Goal: Task Accomplishment & Management: Manage account settings

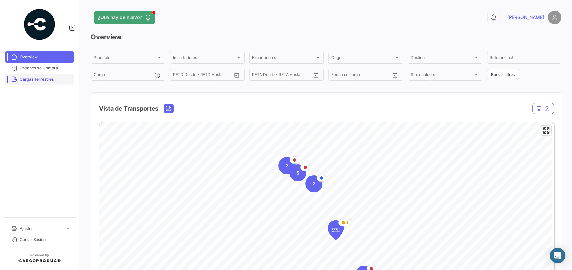
click at [43, 80] on span "Cargas Terrestres" at bounding box center [45, 79] width 51 height 6
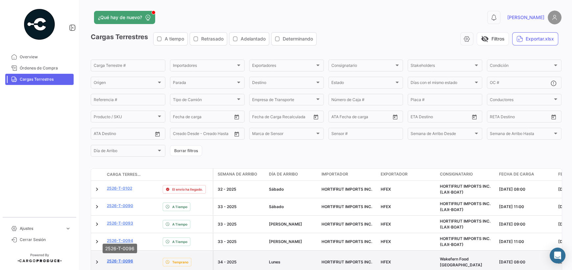
click at [120, 258] on link "2526-T-0096" at bounding box center [120, 261] width 26 height 6
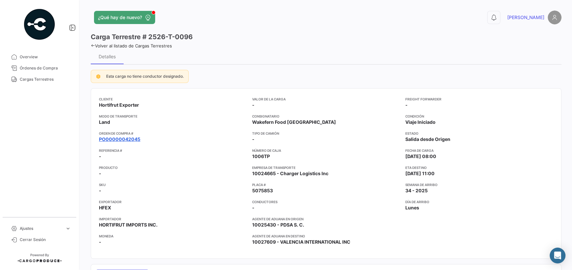
click at [117, 137] on link "PO00000042045" at bounding box center [119, 139] width 41 height 7
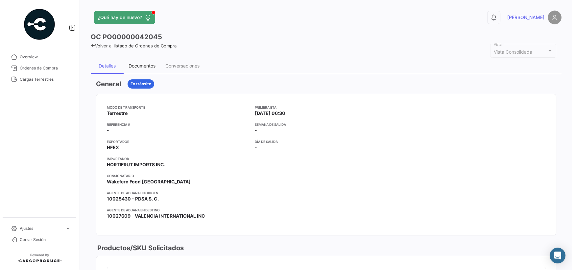
click at [129, 67] on div "Documentos" at bounding box center [142, 66] width 27 height 6
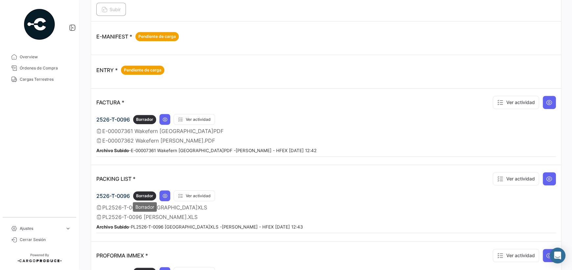
scroll to position [328, 0]
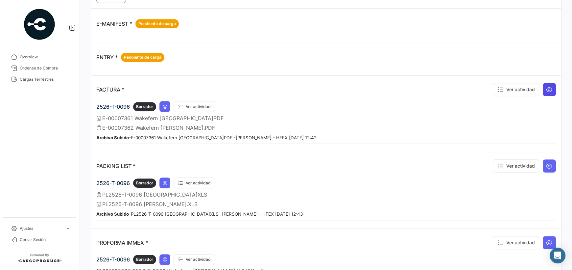
click at [547, 90] on icon at bounding box center [549, 89] width 7 height 7
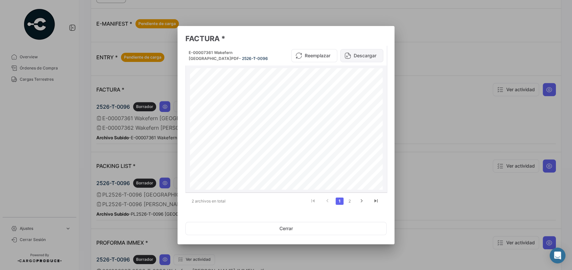
click at [363, 59] on button "Descargar" at bounding box center [361, 55] width 43 height 13
click at [360, 203] on icon "go to next page" at bounding box center [361, 202] width 9 height 8
click at [336, 199] on link "1" at bounding box center [340, 200] width 8 height 7
click at [145, 147] on div at bounding box center [286, 135] width 572 height 270
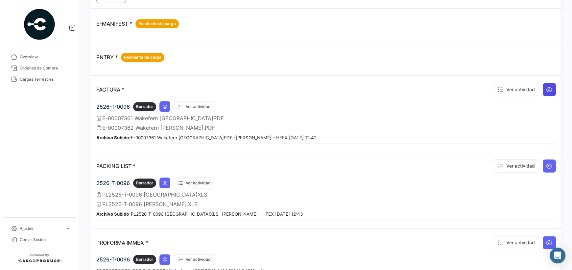
click at [546, 87] on icon at bounding box center [549, 89] width 7 height 7
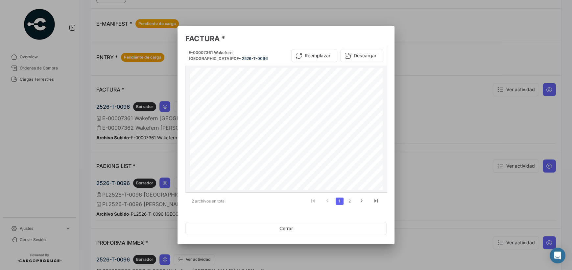
click at [213, 55] on div "E-00007361 Wakefern [GEOGRAPHIC_DATA]PDF - 2526-T-0096" at bounding box center [232, 56] width 86 height 12
click at [196, 51] on span "E-00007361 Wakefern [GEOGRAPHIC_DATA]PDF" at bounding box center [214, 55] width 50 height 11
click at [359, 199] on icon "go to next page" at bounding box center [361, 202] width 9 height 8
click at [360, 58] on button "Descargar" at bounding box center [361, 55] width 43 height 13
click at [318, 17] on div at bounding box center [286, 135] width 572 height 270
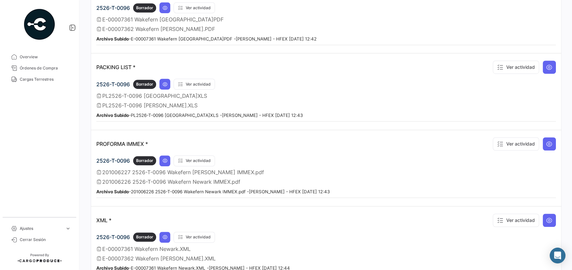
scroll to position [460, 0]
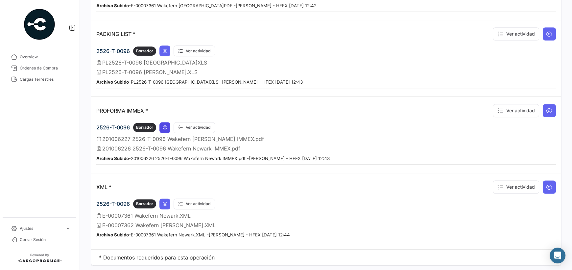
click at [165, 125] on icon at bounding box center [164, 127] width 5 height 5
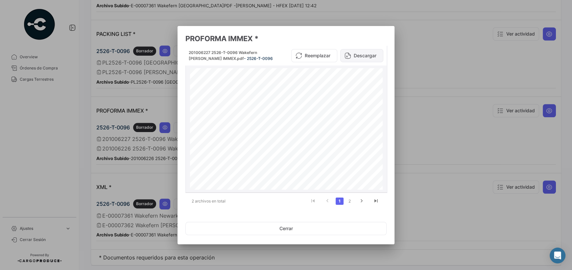
click at [359, 54] on button "Descargar" at bounding box center [361, 55] width 43 height 13
click at [360, 201] on icon "go to next page" at bounding box center [361, 202] width 9 height 8
click at [354, 59] on button "Descargar" at bounding box center [361, 55] width 43 height 13
click at [421, 65] on div at bounding box center [286, 135] width 572 height 270
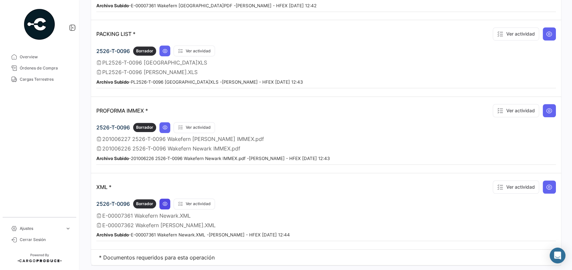
click at [164, 201] on icon at bounding box center [164, 203] width 5 height 5
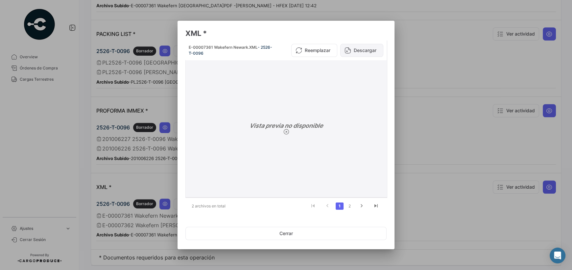
click at [361, 48] on button "Descargar" at bounding box center [361, 50] width 43 height 13
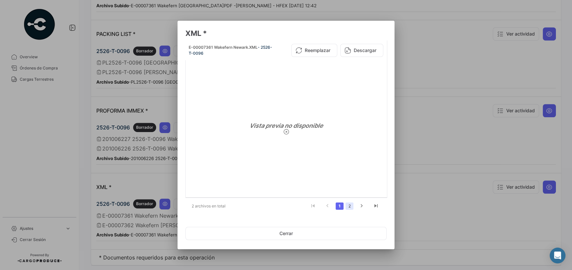
click at [350, 203] on link "2" at bounding box center [350, 205] width 8 height 7
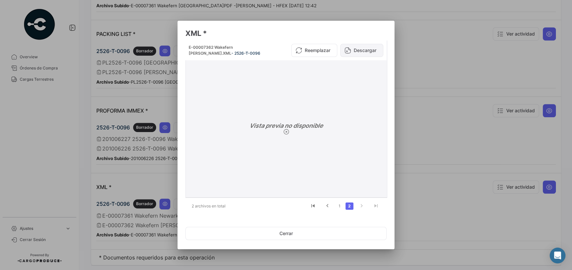
click at [358, 49] on button "Descargar" at bounding box center [361, 50] width 43 height 13
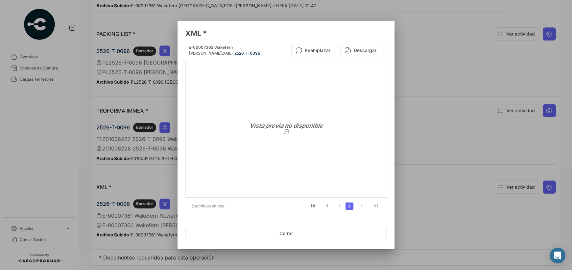
click at [431, 209] on div at bounding box center [286, 135] width 572 height 270
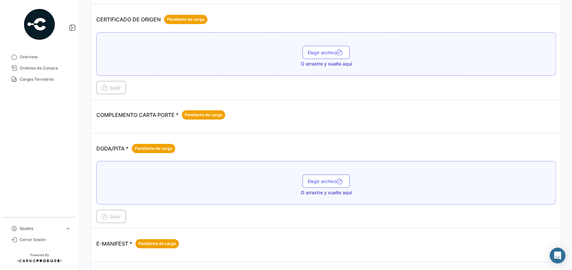
scroll to position [0, 0]
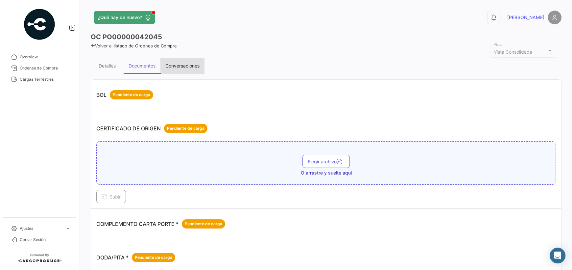
click at [179, 62] on div "Conversaciones" at bounding box center [182, 66] width 44 height 16
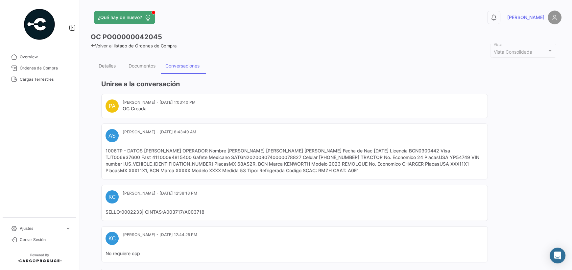
drag, startPoint x: 307, startPoint y: 170, endPoint x: 294, endPoint y: 169, distance: 12.6
click at [294, 169] on mat-card-content "1006TP - DATOS [PERSON_NAME] OPERADOR Nombre [PERSON_NAME] [PERSON_NAME] [PERSO…" at bounding box center [295, 160] width 378 height 26
drag, startPoint x: 200, startPoint y: 163, endPoint x: 182, endPoint y: 163, distance: 17.1
click at [182, 163] on mat-card-content "1006TP - DATOS [PERSON_NAME] OPERADOR Nombre [PERSON_NAME] [PERSON_NAME] [PERSO…" at bounding box center [295, 160] width 378 height 26
copy mat-card-content "68AS2R"
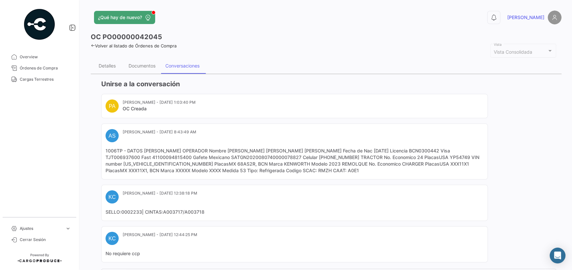
click at [196, 165] on mat-card-content "1006TP - DATOS [PERSON_NAME] OPERADOR Nombre [PERSON_NAME] [PERSON_NAME] [PERSO…" at bounding box center [295, 160] width 378 height 26
drag, startPoint x: 198, startPoint y: 162, endPoint x: 188, endPoint y: 162, distance: 10.5
click at [188, 162] on mat-card-content "1006TP - DATOS [PERSON_NAME] OPERADOR Nombre [PERSON_NAME] [PERSON_NAME] [PERSO…" at bounding box center [295, 160] width 378 height 26
click at [198, 163] on mat-card-content "1006TP - DATOS [PERSON_NAME] OPERADOR Nombre [PERSON_NAME] [PERSON_NAME] [PERSO…" at bounding box center [295, 160] width 378 height 26
drag, startPoint x: 414, startPoint y: 163, endPoint x: 395, endPoint y: 163, distance: 19.4
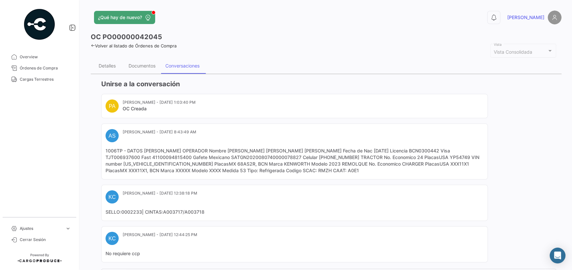
click at [395, 163] on mat-card-content "1006TP - DATOS [PERSON_NAME] OPERADOR Nombre [PERSON_NAME] [PERSON_NAME] [PERSO…" at bounding box center [295, 160] width 378 height 26
click at [427, 170] on mat-card-content "1006TP - DATOS [PERSON_NAME] OPERADOR Nombre [PERSON_NAME] [PERSON_NAME] [PERSO…" at bounding box center [295, 160] width 378 height 26
drag, startPoint x: 413, startPoint y: 163, endPoint x: 395, endPoint y: 163, distance: 18.1
click at [395, 163] on mat-card-content "1006TP - DATOS [PERSON_NAME] OPERADOR Nombre [PERSON_NAME] [PERSON_NAME] [PERSO…" at bounding box center [295, 160] width 378 height 26
copy mat-card-content "XXX11X1"
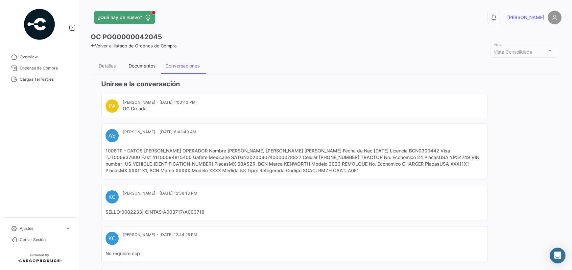
click at [137, 67] on div "Documentos" at bounding box center [142, 66] width 27 height 6
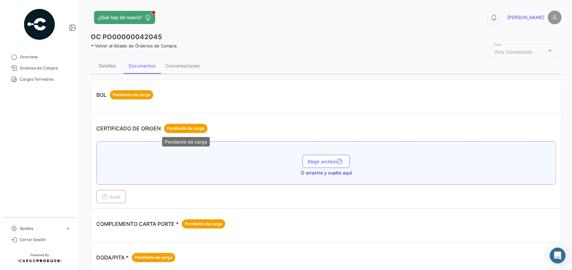
scroll to position [33, 0]
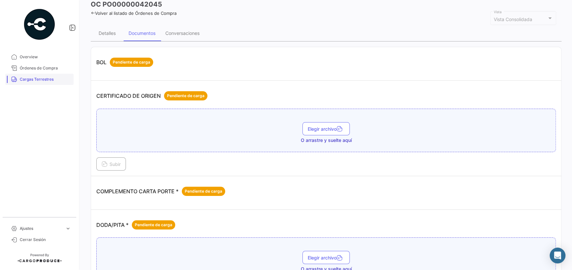
click at [34, 77] on span "Cargas Terrestres" at bounding box center [45, 79] width 51 height 6
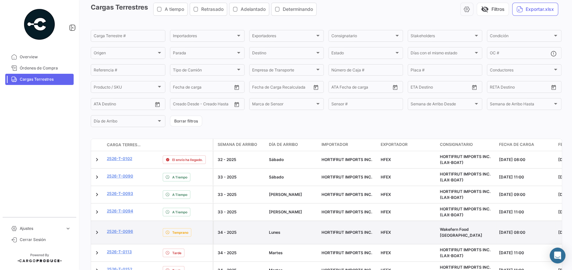
scroll to position [66, 0]
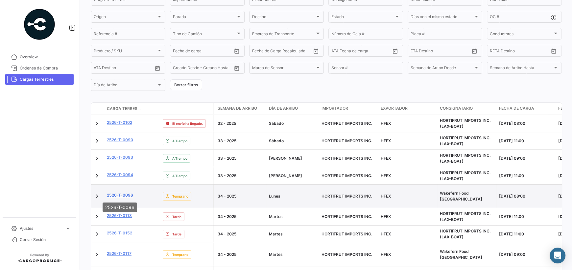
click at [131, 192] on link "2526-T-0096" at bounding box center [120, 195] width 26 height 6
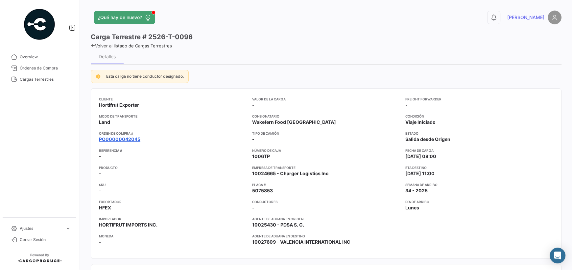
click at [131, 140] on link "PO00000042045" at bounding box center [119, 139] width 41 height 7
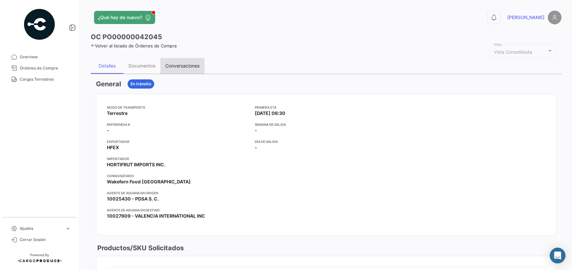
click at [177, 64] on div "Conversaciones" at bounding box center [182, 66] width 34 height 6
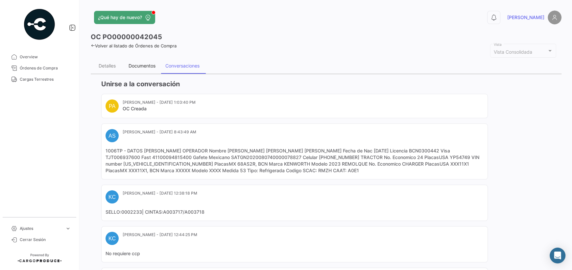
click at [135, 68] on div "Documentos" at bounding box center [142, 66] width 27 height 6
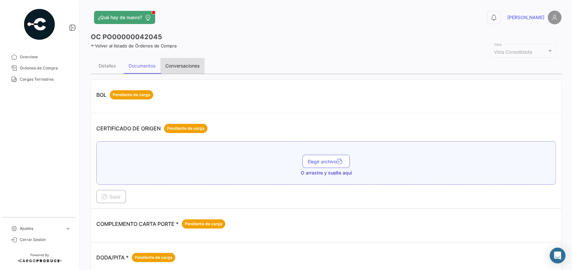
click at [183, 71] on div "Conversaciones" at bounding box center [182, 66] width 44 height 16
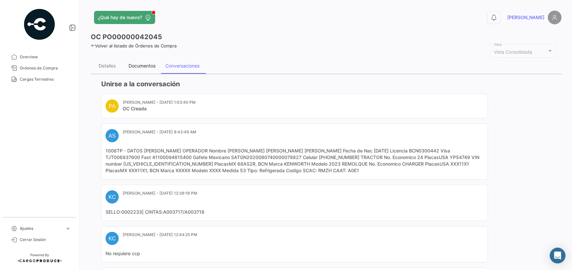
click at [137, 67] on div "Documentos" at bounding box center [142, 66] width 27 height 6
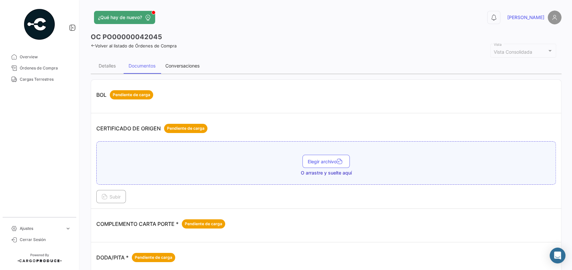
click at [180, 64] on div "Conversaciones" at bounding box center [182, 66] width 34 height 6
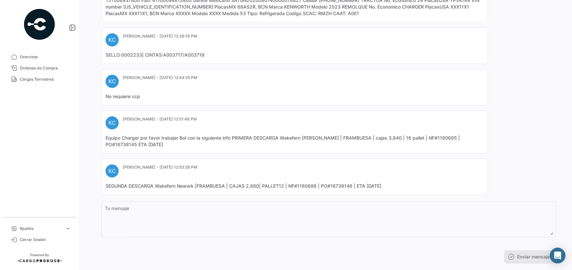
scroll to position [170, 0]
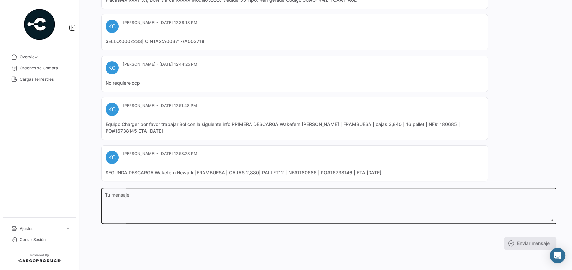
click at [132, 205] on textarea "Tu mensaje" at bounding box center [329, 206] width 448 height 29
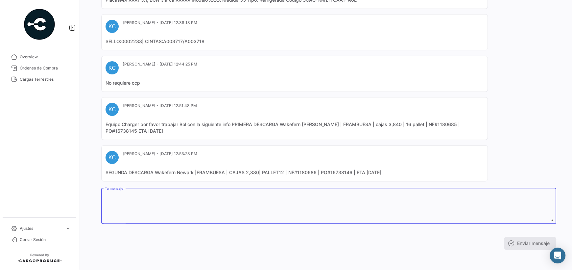
paste textarea "Hola buena tarde. Me pueden confirmar el económico de la caja. y que placas de …"
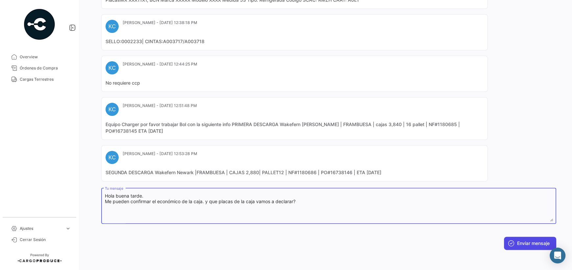
type textarea "Hola buena tarde. Me pueden confirmar el económico de la caja. y que placas de …"
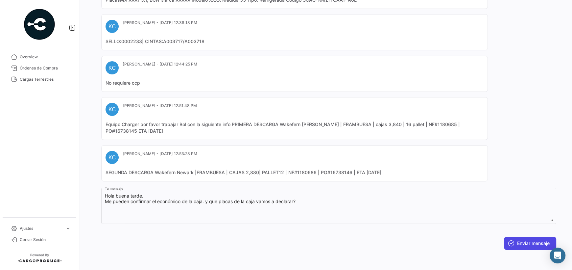
click at [516, 238] on button "Enviar mensaje" at bounding box center [530, 242] width 52 height 13
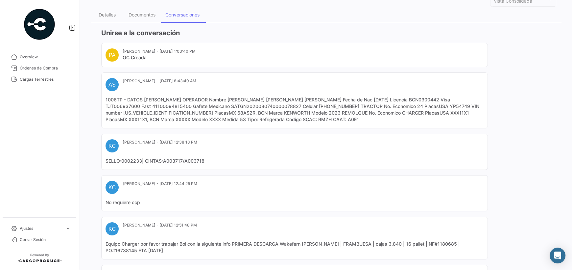
scroll to position [6, 0]
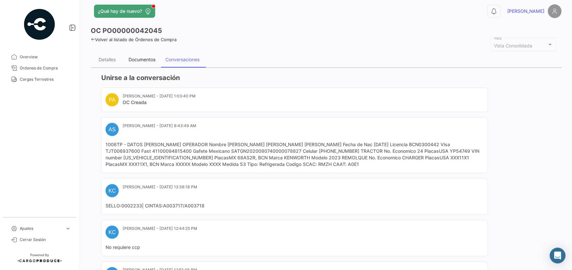
click at [146, 62] on div "Documentos" at bounding box center [142, 60] width 37 height 16
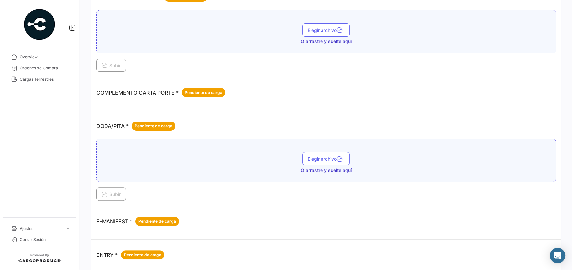
scroll to position [132, 0]
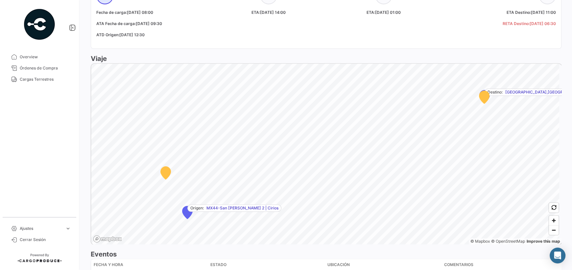
scroll to position [309, 0]
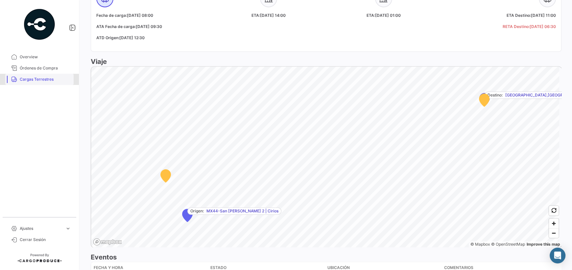
click at [39, 81] on span "Cargas Terrestres" at bounding box center [45, 79] width 51 height 6
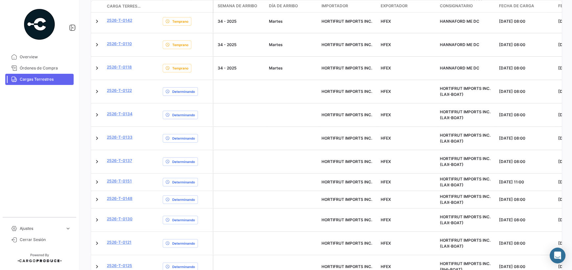
scroll to position [322, 0]
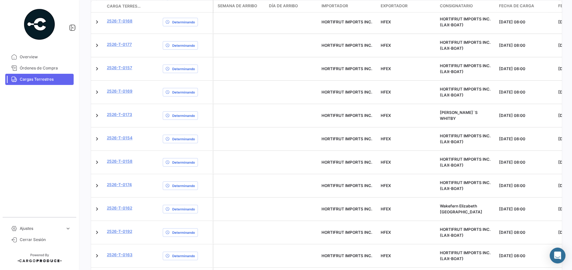
scroll to position [299, 0]
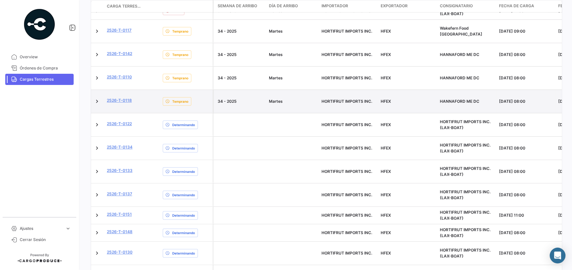
scroll to position [272, 0]
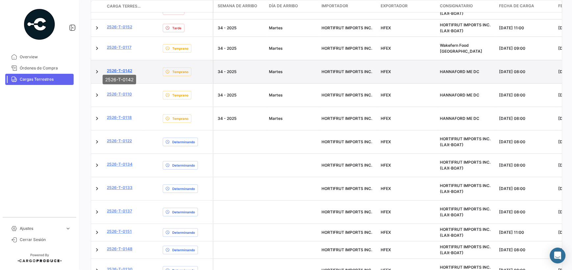
click at [126, 68] on link "2526-T-0142" at bounding box center [119, 71] width 25 height 6
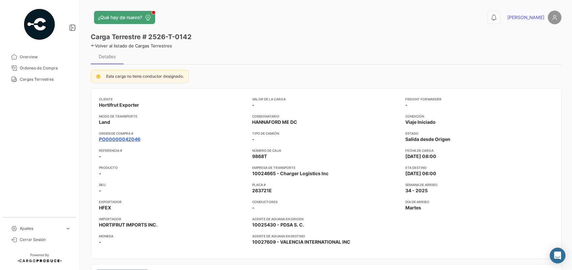
click at [139, 140] on link "PO00000042046" at bounding box center [119, 139] width 41 height 7
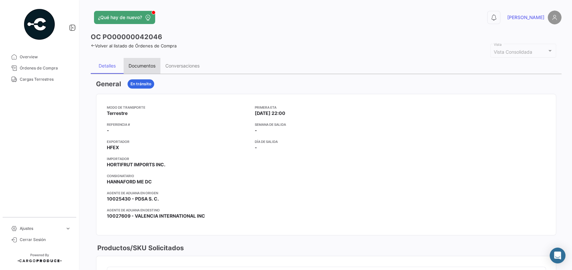
click at [152, 69] on div "Documentos" at bounding box center [142, 66] width 37 height 16
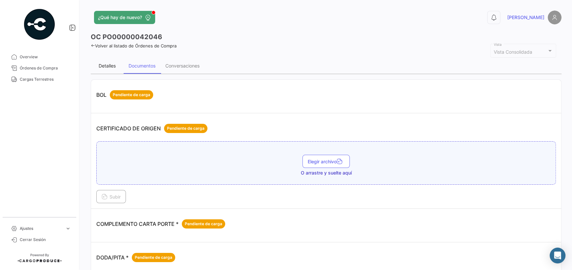
click at [117, 69] on div "Detalles" at bounding box center [107, 66] width 33 height 16
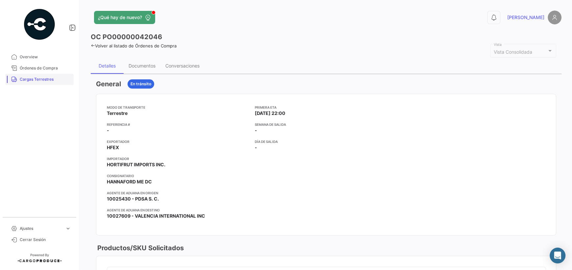
click at [36, 75] on link "Cargas Terrestres" at bounding box center [39, 79] width 68 height 11
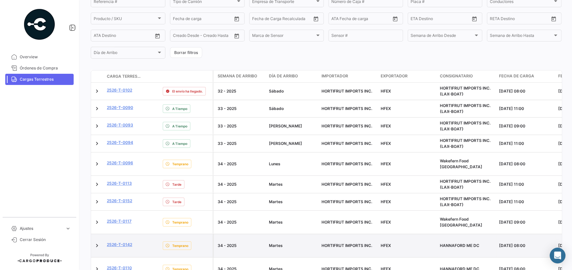
scroll to position [98, 0]
click at [129, 241] on link "2526-T-0142" at bounding box center [119, 244] width 25 height 6
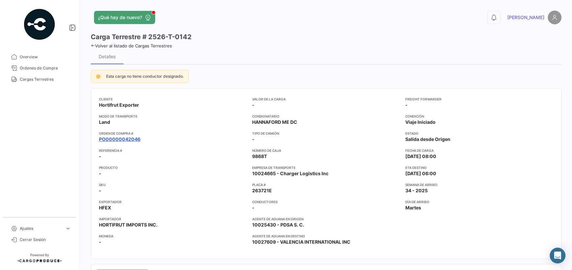
click at [122, 140] on link "PO00000042046" at bounding box center [119, 139] width 41 height 7
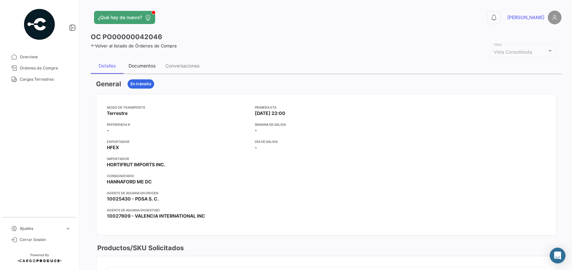
click at [148, 67] on div "Documentos" at bounding box center [142, 66] width 27 height 6
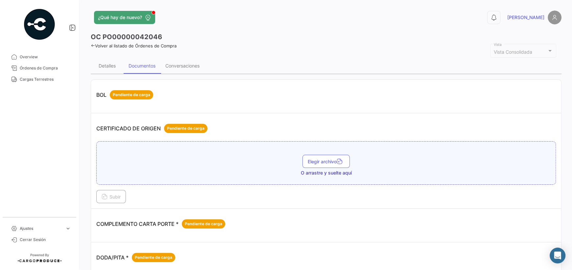
click at [179, 64] on div "Conversaciones" at bounding box center [182, 66] width 34 height 6
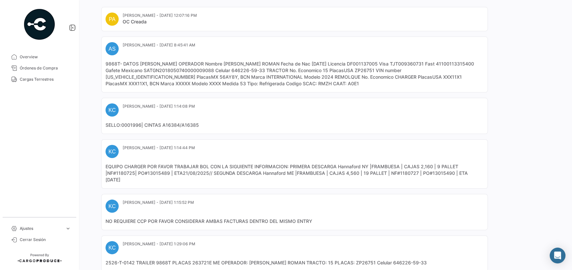
scroll to position [86, 0]
drag, startPoint x: 262, startPoint y: 66, endPoint x: 210, endPoint y: 62, distance: 51.7
click at [210, 62] on mat-card-content "9868T- DATOS [PERSON_NAME] OPERADOR Nombre [PERSON_NAME] ROMAN Fecha de Nac [DA…" at bounding box center [295, 74] width 378 height 26
copy mat-card-content "[PERSON_NAME]"
click at [26, 80] on span "Cargas Terrestres" at bounding box center [45, 79] width 51 height 6
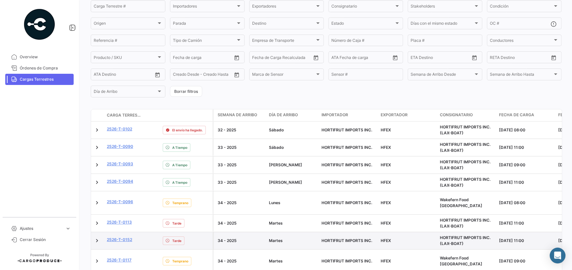
scroll to position [98, 0]
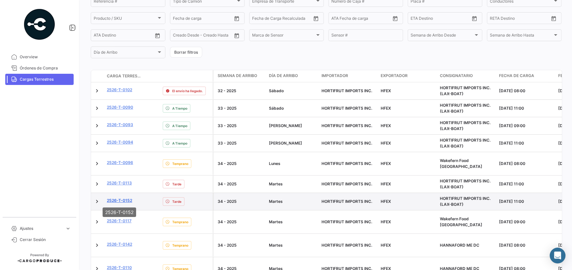
click at [121, 198] on link "2526-T-0152" at bounding box center [119, 200] width 25 height 6
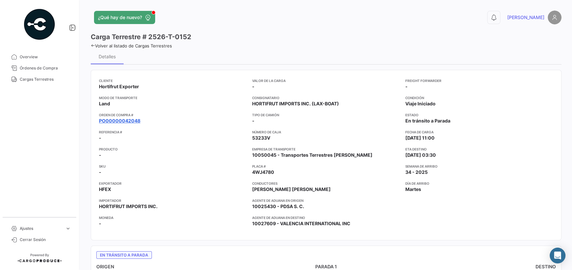
click at [137, 123] on link "PO00000042048" at bounding box center [119, 120] width 41 height 7
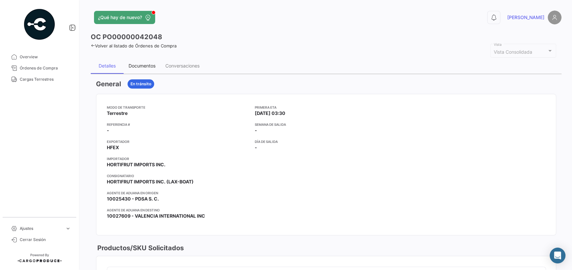
click at [145, 61] on div "Documentos" at bounding box center [142, 66] width 37 height 16
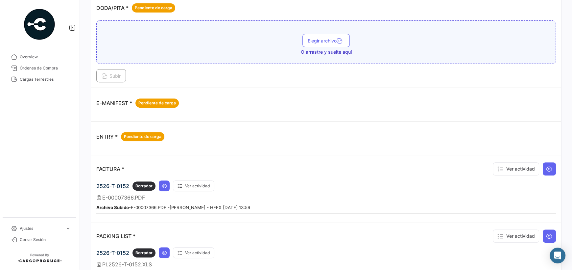
scroll to position [263, 0]
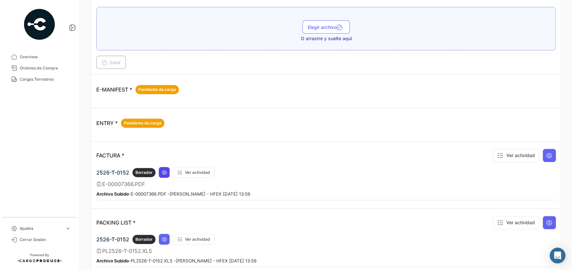
click at [167, 173] on button at bounding box center [164, 172] width 11 height 11
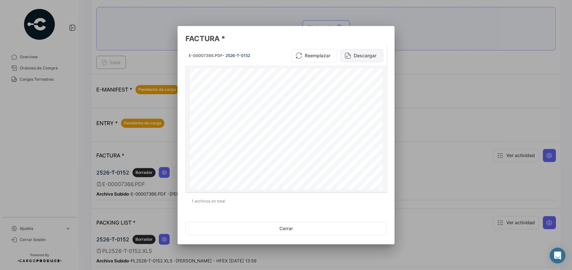
click at [350, 53] on icon at bounding box center [348, 55] width 7 height 7
click at [445, 207] on div at bounding box center [286, 135] width 572 height 270
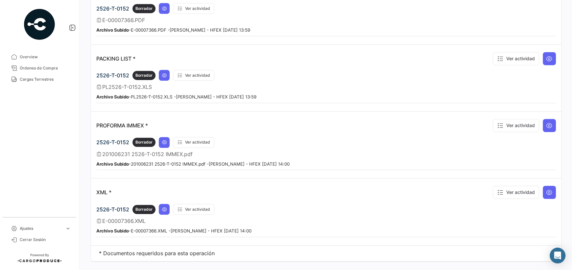
scroll to position [427, 0]
click at [166, 206] on icon at bounding box center [164, 208] width 5 height 5
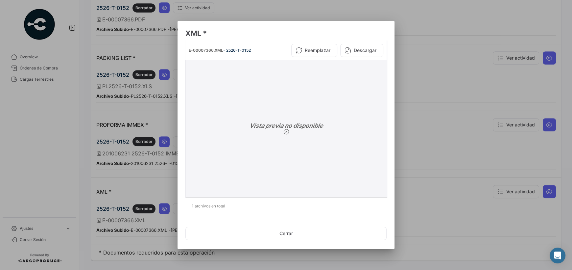
click at [359, 52] on button "Descargar" at bounding box center [361, 50] width 43 height 13
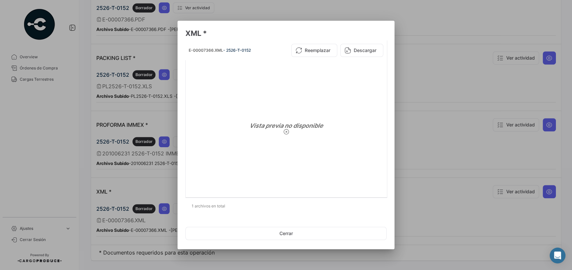
click at [164, 138] on div at bounding box center [286, 135] width 572 height 270
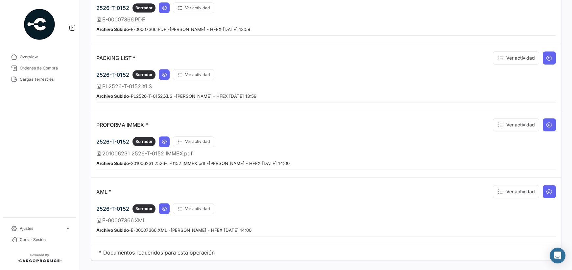
click at [164, 139] on icon at bounding box center [164, 141] width 5 height 5
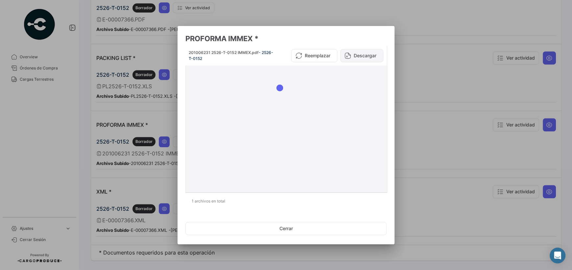
click at [370, 51] on button "Descargar" at bounding box center [361, 55] width 43 height 13
click at [322, 100] on div "Proforma 201006231 REFERENCIA 0059006216 FECHA: [DATE] HORTIFRUT, S.A. DE C.V. …" at bounding box center [286, 204] width 193 height 272
click at [312, 225] on button "Cerrar" at bounding box center [285, 228] width 201 height 13
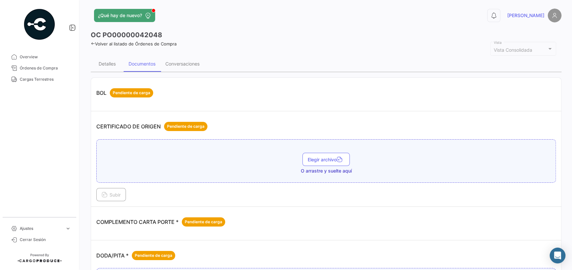
scroll to position [0, 0]
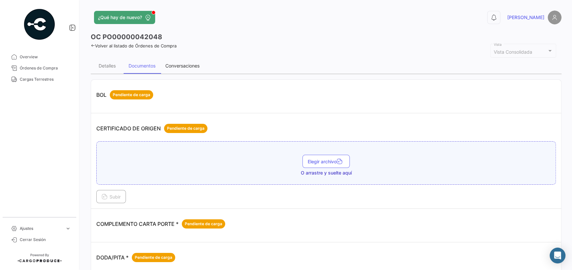
click at [180, 64] on div "Conversaciones" at bounding box center [182, 66] width 34 height 6
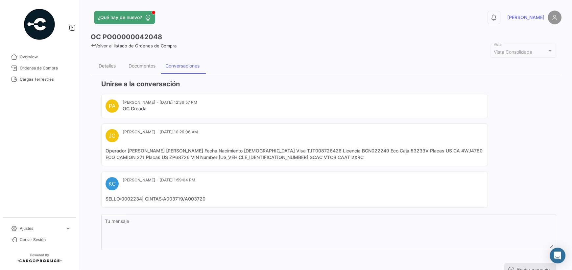
drag, startPoint x: 476, startPoint y: 150, endPoint x: 452, endPoint y: 149, distance: 24.0
click at [452, 149] on mat-card-content "Operador [PERSON_NAME] [PERSON_NAME] Fecha Nacimiento [DEMOGRAPHIC_DATA] Visa T…" at bounding box center [295, 153] width 378 height 13
copy mat-card-content "4WJ4780"
click at [502, 174] on div "PA [PERSON_NAME] - [DATE] 12:39:57 PM OC Creada [PERSON_NAME] - [DATE] 10:26:06…" at bounding box center [328, 151] width 455 height 114
drag, startPoint x: 324, startPoint y: 157, endPoint x: 312, endPoint y: 158, distance: 11.5
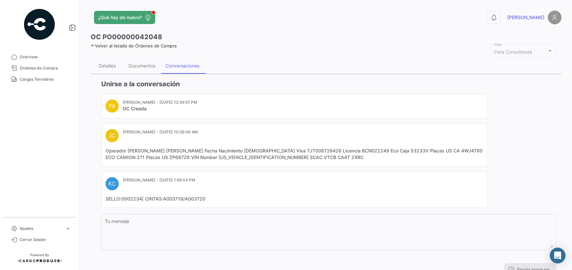
click at [312, 158] on mat-card-content "Operador [PERSON_NAME] [PERSON_NAME] Fecha Nacimiento [DEMOGRAPHIC_DATA] Visa T…" at bounding box center [295, 153] width 378 height 13
copy mat-card-content "2XRC"
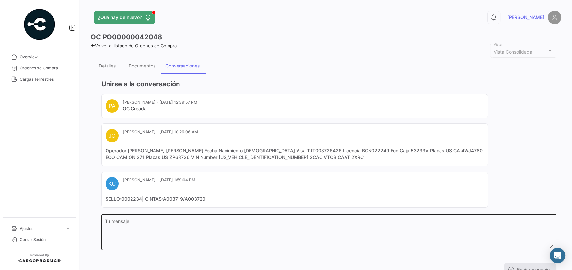
copy mat-card-content "[PERSON_NAME] [PERSON_NAME]"
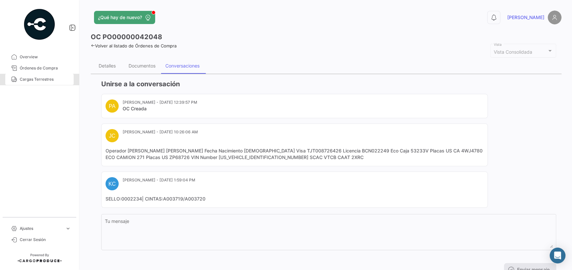
drag, startPoint x: 32, startPoint y: 77, endPoint x: 70, endPoint y: 144, distance: 77.0
click at [32, 77] on span "Cargas Terrestres" at bounding box center [45, 79] width 51 height 6
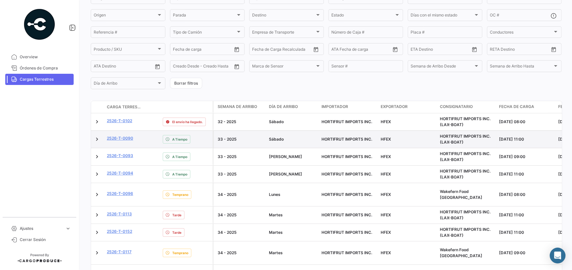
scroll to position [98, 0]
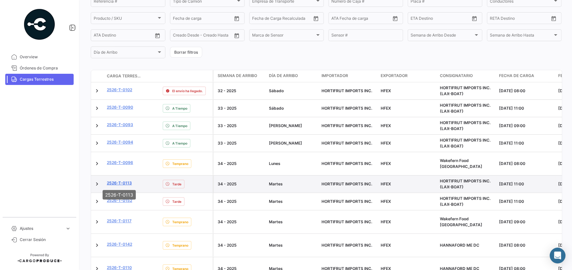
click at [125, 181] on link "2526-T-0113" at bounding box center [119, 183] width 25 height 6
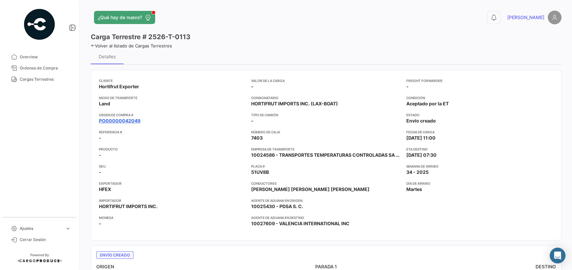
click at [137, 121] on link "PO00000042049" at bounding box center [119, 120] width 41 height 7
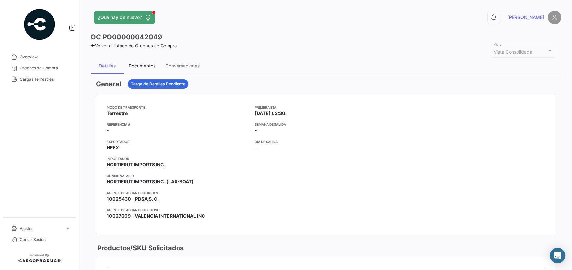
click at [146, 70] on div "Documentos" at bounding box center [142, 66] width 37 height 16
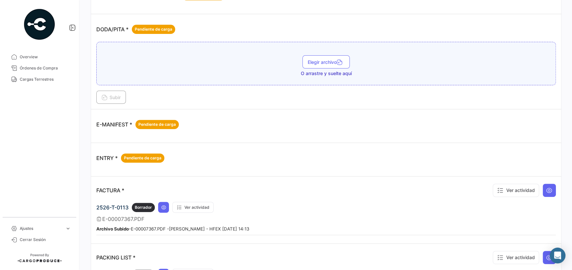
scroll to position [278, 0]
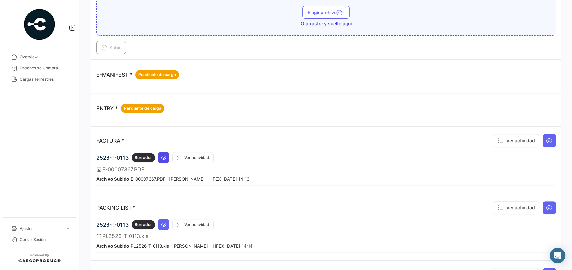
click at [161, 155] on icon at bounding box center [163, 157] width 5 height 5
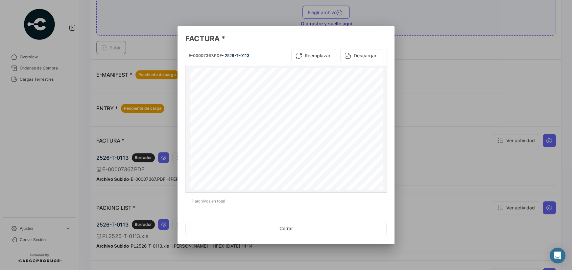
click at [348, 54] on icon at bounding box center [348, 55] width 7 height 7
click at [271, 226] on button "Cerrar" at bounding box center [285, 228] width 201 height 13
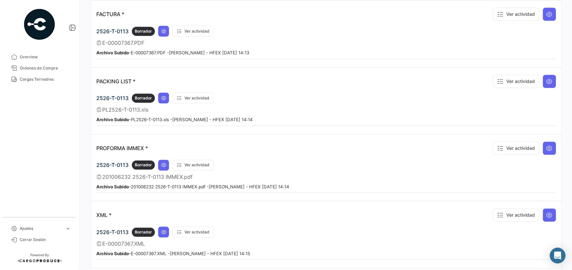
scroll to position [409, 0]
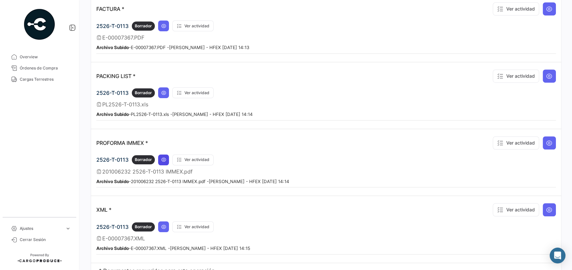
click at [163, 154] on button at bounding box center [163, 159] width 11 height 11
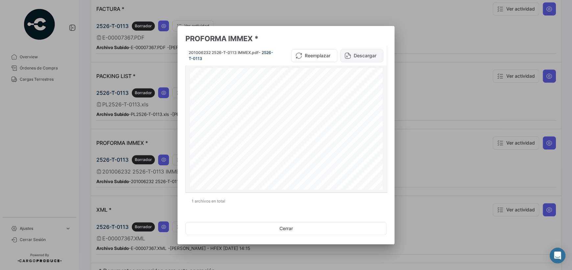
click at [364, 57] on button "Descargar" at bounding box center [361, 55] width 43 height 13
click at [270, 231] on button "Cerrar" at bounding box center [285, 228] width 201 height 13
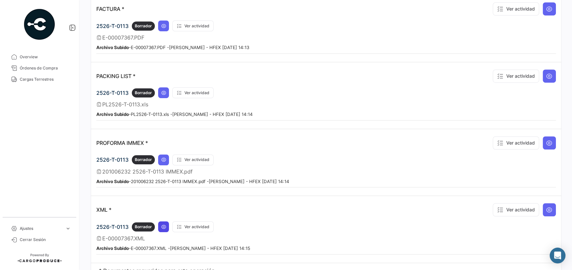
click at [161, 224] on icon at bounding box center [163, 226] width 5 height 5
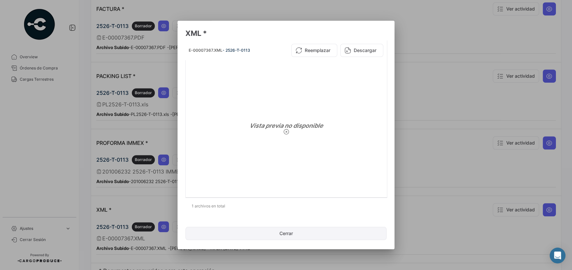
click at [278, 238] on button "Cerrar" at bounding box center [285, 233] width 201 height 13
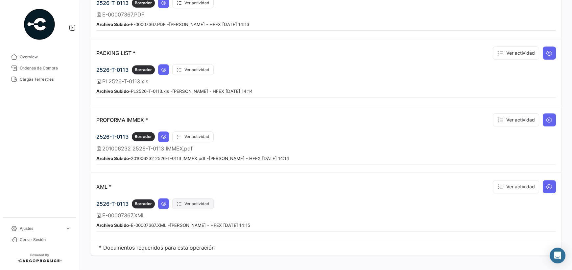
scroll to position [434, 0]
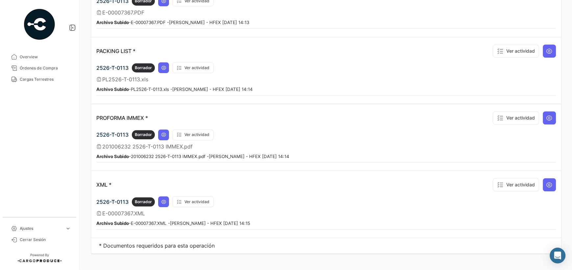
click at [340, 119] on div "PROFORMA IMMEX * Ver actividad" at bounding box center [326, 117] width 460 height 17
click at [164, 200] on button at bounding box center [163, 201] width 11 height 11
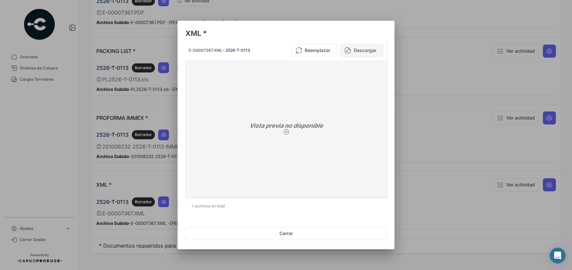
click at [363, 45] on button "Descargar" at bounding box center [361, 50] width 43 height 13
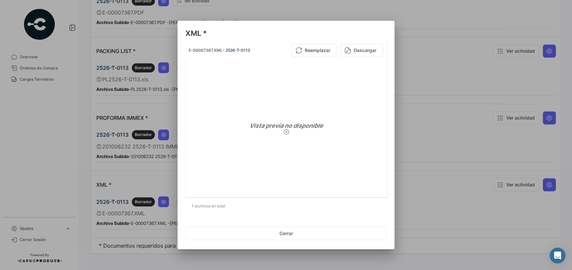
click at [416, 133] on div at bounding box center [286, 135] width 572 height 270
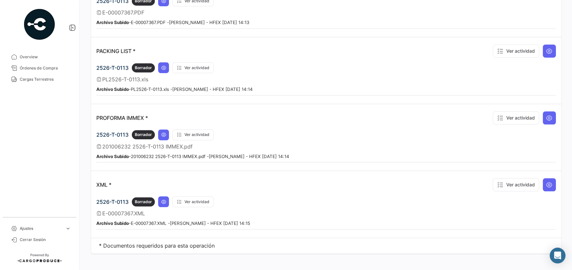
click at [297, 165] on td "PROFORMA IMMEX * Ver actividad 2526-T-0113 Borrador Ver actividad 201006232 252…" at bounding box center [326, 137] width 470 height 67
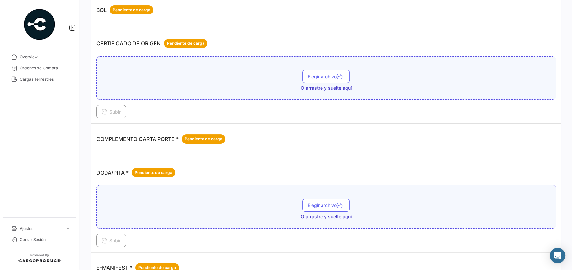
scroll to position [0, 0]
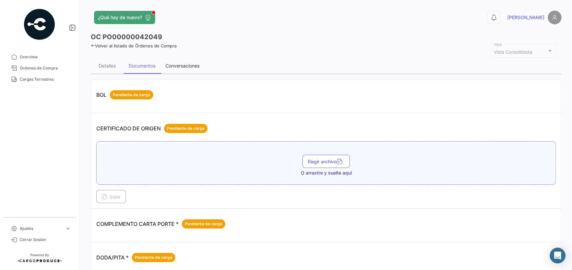
click at [174, 69] on div "Conversaciones" at bounding box center [182, 66] width 44 height 16
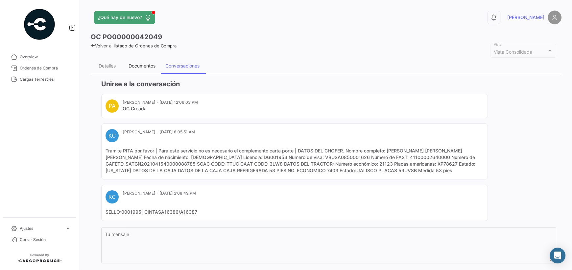
click at [129, 66] on div "Documentos" at bounding box center [142, 66] width 27 height 6
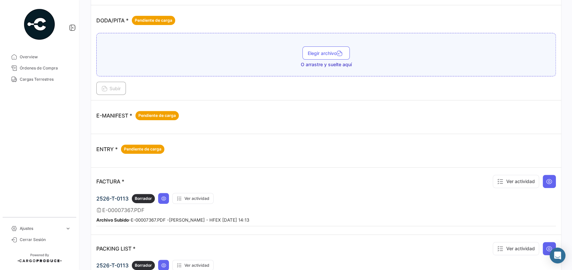
scroll to position [230, 0]
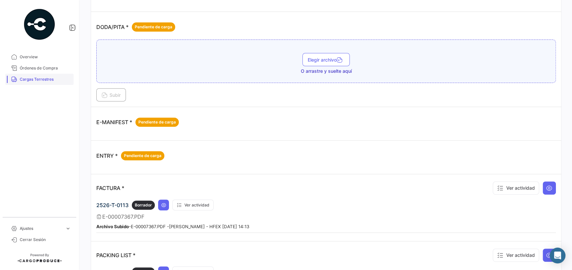
click at [40, 78] on span "Cargas Terrestres" at bounding box center [45, 79] width 51 height 6
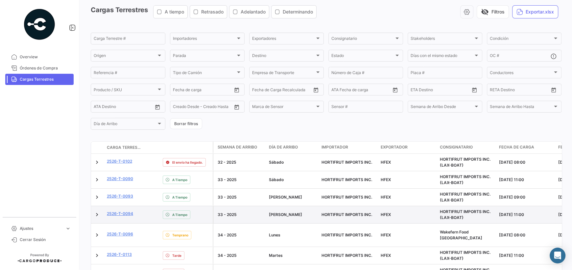
scroll to position [132, 0]
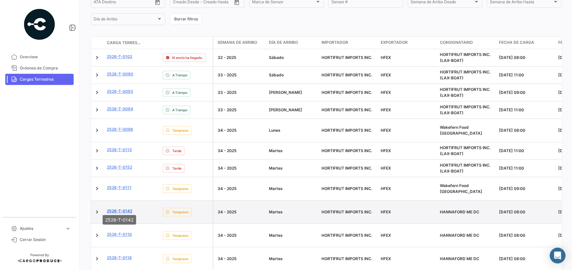
click at [123, 208] on link "2526-T-0142" at bounding box center [119, 211] width 25 height 6
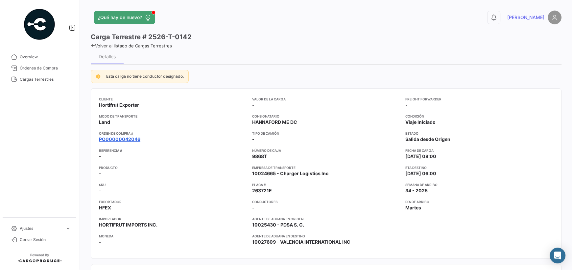
click at [134, 140] on link "PO00000042046" at bounding box center [119, 139] width 41 height 7
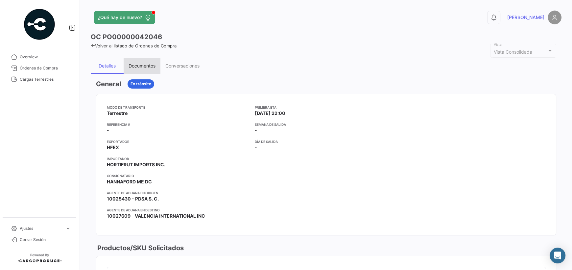
click at [148, 63] on div "Documentos" at bounding box center [142, 66] width 27 height 6
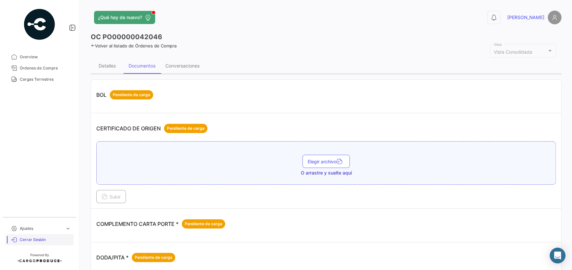
click at [41, 239] on span "Cerrar Sesión" at bounding box center [45, 239] width 51 height 6
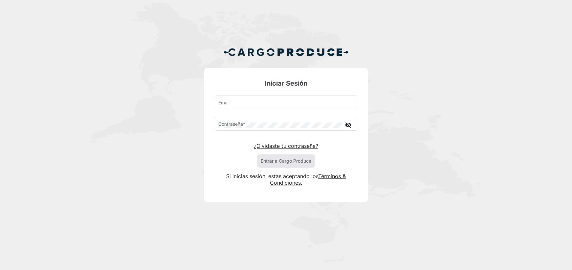
type input "[PERSON_NAME][EMAIL_ADDRESS][PERSON_NAME][DOMAIN_NAME]"
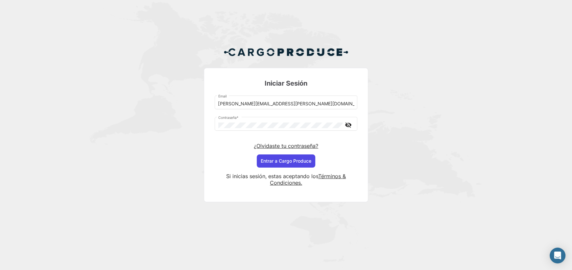
click at [295, 158] on button "Entrar a Cargo Produce" at bounding box center [286, 160] width 59 height 13
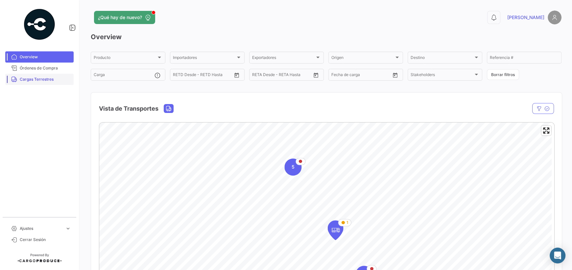
click at [44, 81] on span "Cargas Terrestres" at bounding box center [45, 79] width 51 height 6
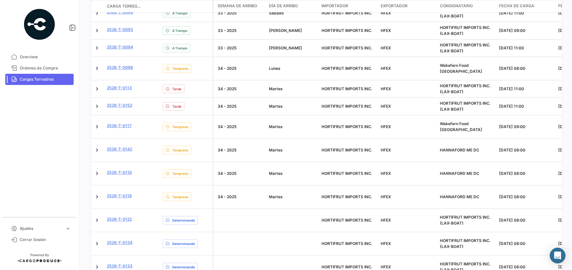
scroll to position [197, 0]
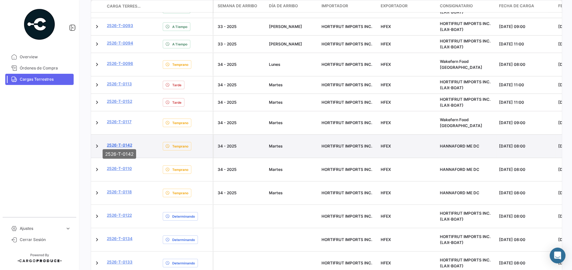
click at [121, 142] on link "2526-T-0142" at bounding box center [119, 145] width 25 height 6
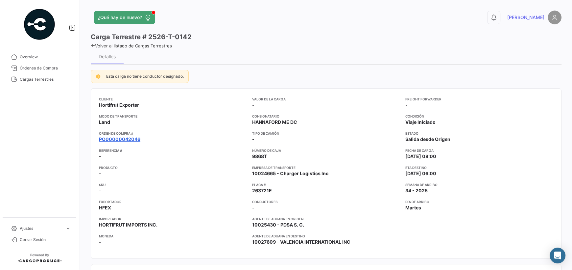
click at [118, 140] on link "PO00000042046" at bounding box center [119, 139] width 41 height 7
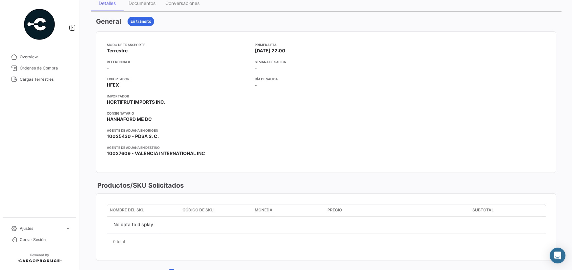
scroll to position [33, 0]
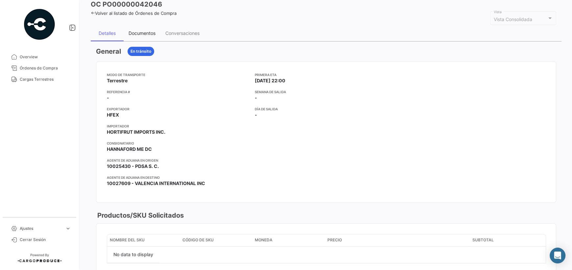
click at [141, 30] on div "Documentos" at bounding box center [142, 33] width 27 height 6
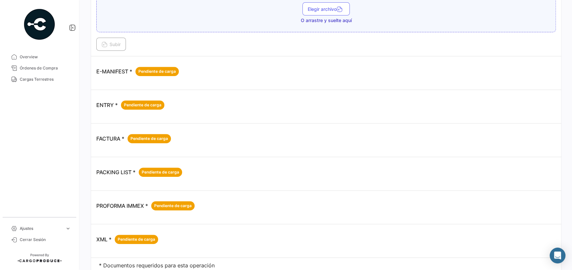
scroll to position [304, 0]
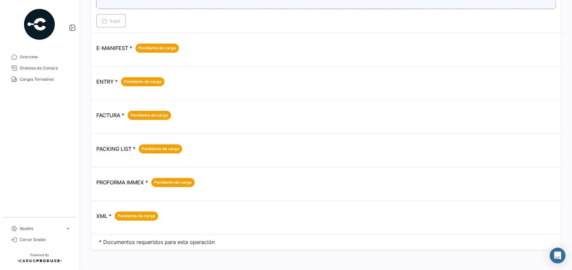
click at [35, 82] on link "Cargas Terrestres" at bounding box center [39, 79] width 68 height 11
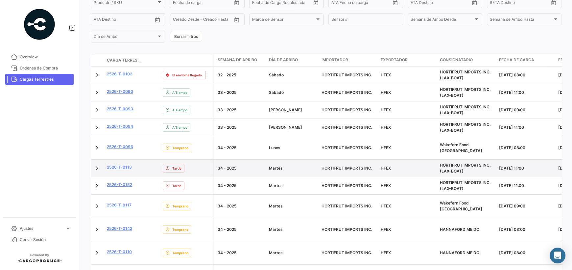
scroll to position [164, 0]
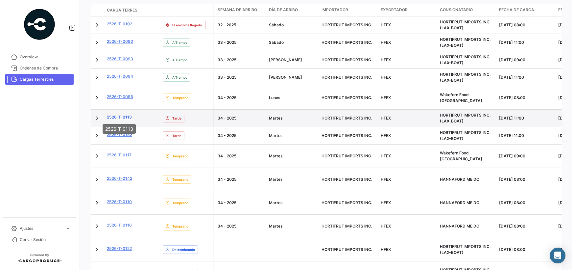
click at [126, 115] on link "2526-T-0113" at bounding box center [119, 117] width 25 height 6
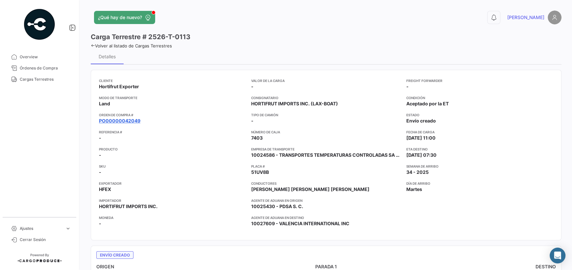
click at [135, 126] on mat-tooltip-component "PO00000042049" at bounding box center [119, 133] width 53 height 19
click at [136, 121] on link "PO00000042049" at bounding box center [119, 120] width 41 height 7
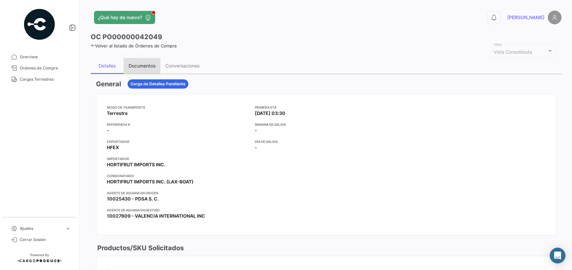
click at [157, 65] on div "Documentos" at bounding box center [142, 66] width 37 height 16
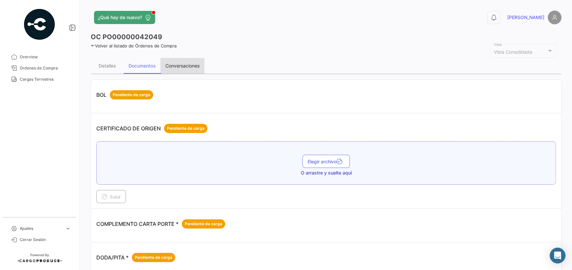
click at [170, 66] on div "Conversaciones" at bounding box center [182, 66] width 34 height 6
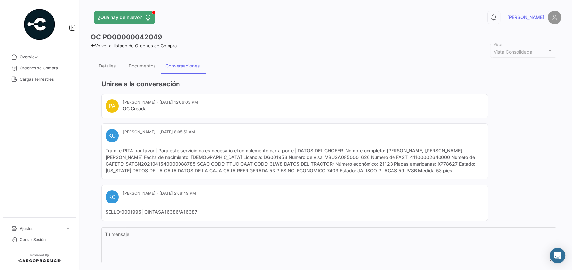
drag, startPoint x: 436, startPoint y: 161, endPoint x: 418, endPoint y: 163, distance: 18.9
click at [418, 163] on mat-card-content "Tramite PITA por favor | Para este servicio no es necesario el complemento cart…" at bounding box center [295, 160] width 378 height 26
copy mat-card-content "XP78627"
click at [106, 174] on mat-card "KC [PERSON_NAME] - [DATE] 8:05:51 AM Tramite PITA por favor | Para este servici…" at bounding box center [294, 151] width 387 height 56
click at [412, 170] on mat-card-content "Tramite PITA por favor | Para este servicio no es necesario el complemento cart…" at bounding box center [295, 160] width 378 height 26
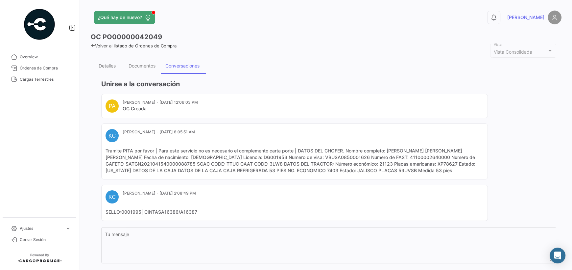
drag, startPoint x: 416, startPoint y: 169, endPoint x: 399, endPoint y: 169, distance: 17.4
click at [399, 169] on mat-card-content "Tramite PITA por favor | Para este servicio no es necesario el complemento cart…" at bounding box center [295, 160] width 378 height 26
copy mat-card-content "59UV8B"
click at [337, 170] on mat-card-content "Tramite PITA por favor | Para este servicio no es necesario el complemento cart…" at bounding box center [295, 160] width 378 height 26
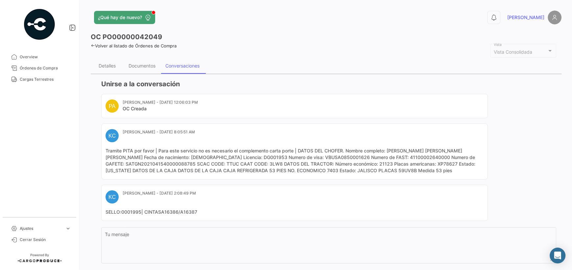
drag, startPoint x: 338, startPoint y: 170, endPoint x: 328, endPoint y: 171, distance: 9.6
click at [328, 171] on mat-card-content "Tramite PITA por favor | Para este servicio no es necesario el complemento cart…" at bounding box center [295, 160] width 378 height 26
copy mat-card-content "7403"
drag, startPoint x: 464, startPoint y: 150, endPoint x: 389, endPoint y: 145, distance: 75.1
click at [389, 145] on mat-card "KC [PERSON_NAME] - [DATE] 8:05:51 AM Tramite PITA por favor | Para este servici…" at bounding box center [294, 151] width 387 height 56
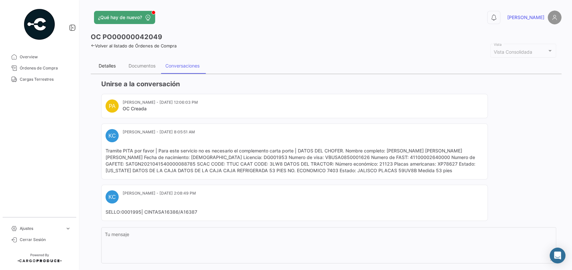
click at [112, 66] on div "Detalles" at bounding box center [107, 66] width 17 height 6
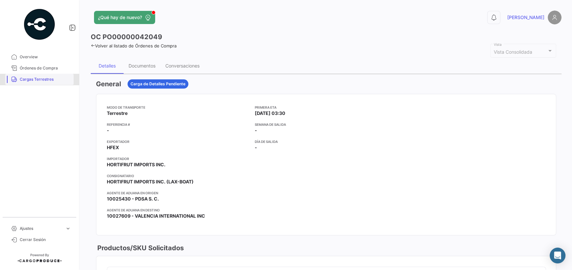
click at [36, 81] on span "Cargas Terrestres" at bounding box center [45, 79] width 51 height 6
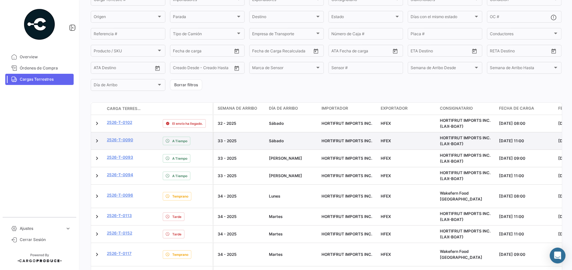
scroll to position [98, 0]
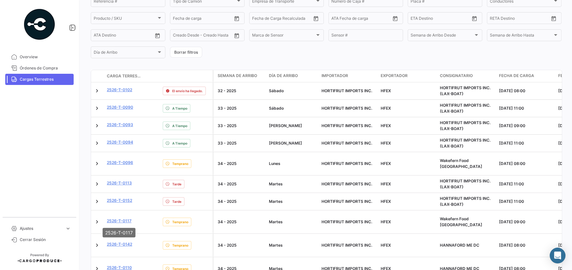
click at [127, 241] on mat-tooltip-component "2526-T-0117" at bounding box center [119, 232] width 42 height 19
click at [126, 241] on mat-tooltip-component "2526-T-0117" at bounding box center [119, 232] width 42 height 19
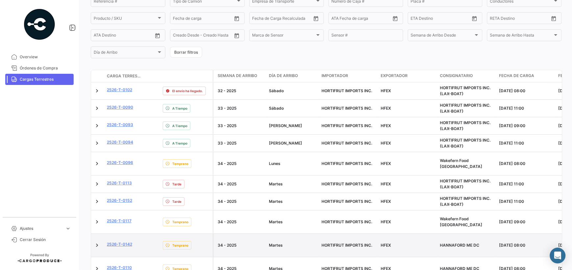
click at [145, 240] on datatable-body-cell at bounding box center [152, 244] width 16 height 23
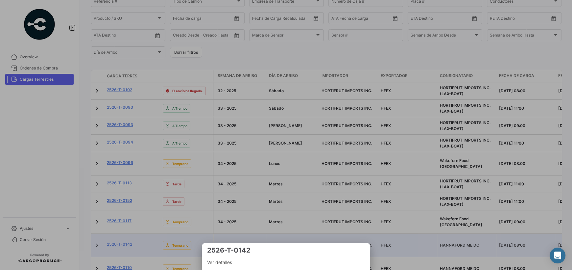
click at [121, 244] on div at bounding box center [286, 135] width 572 height 270
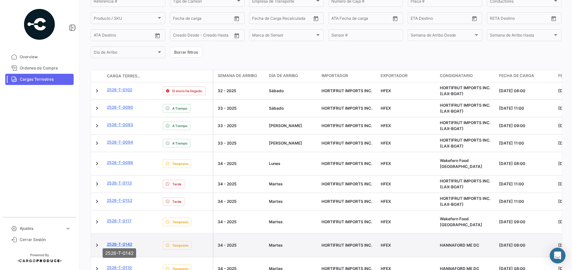
click at [111, 241] on link "2526-T-0142" at bounding box center [119, 244] width 25 height 6
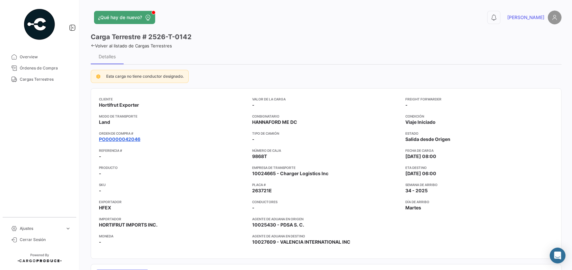
click at [125, 140] on link "PO00000042046" at bounding box center [119, 139] width 41 height 7
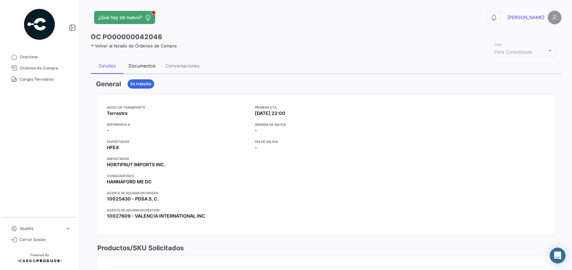
click at [154, 64] on div "Documentos" at bounding box center [142, 66] width 27 height 6
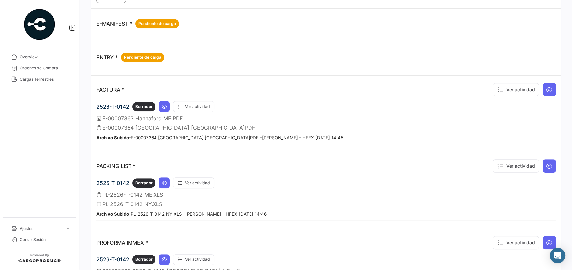
scroll to position [362, 0]
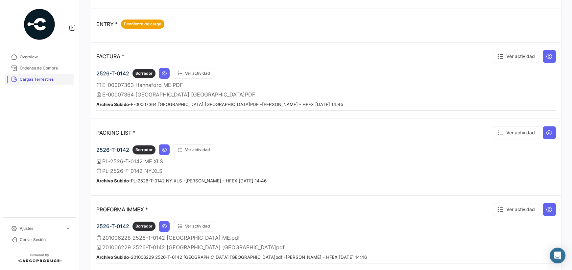
click at [27, 78] on span "Cargas Terrestres" at bounding box center [45, 79] width 51 height 6
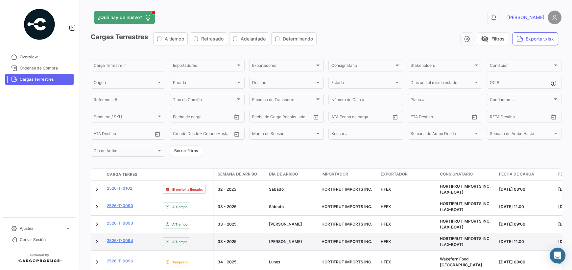
scroll to position [66, 0]
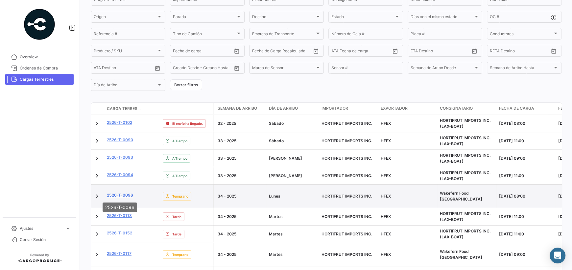
click at [129, 195] on link "2526-T-0096" at bounding box center [120, 195] width 26 height 6
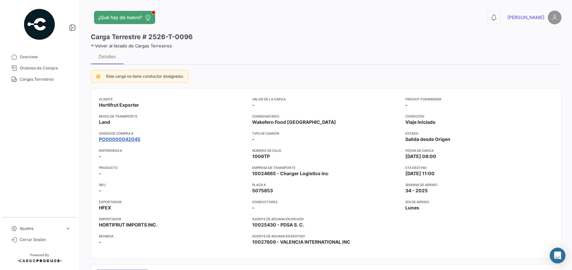
click at [124, 140] on link "PO00000042045" at bounding box center [119, 139] width 41 height 7
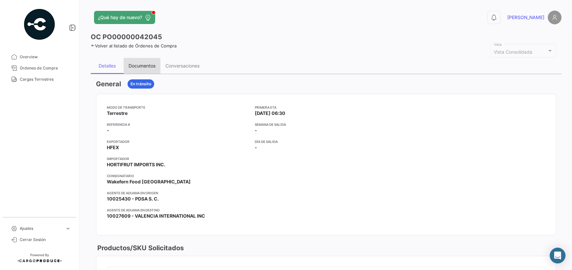
click at [142, 67] on div "Documentos" at bounding box center [142, 66] width 27 height 6
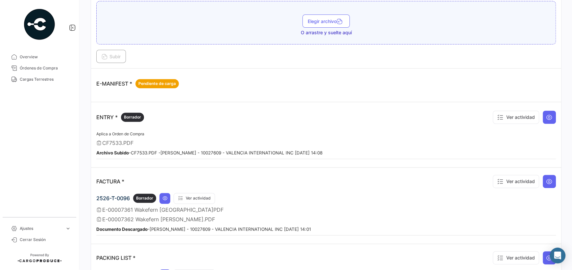
scroll to position [263, 0]
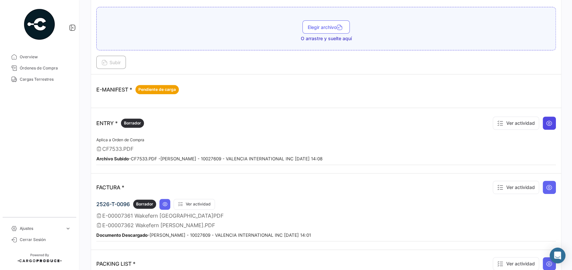
click at [547, 124] on icon at bounding box center [549, 123] width 7 height 7
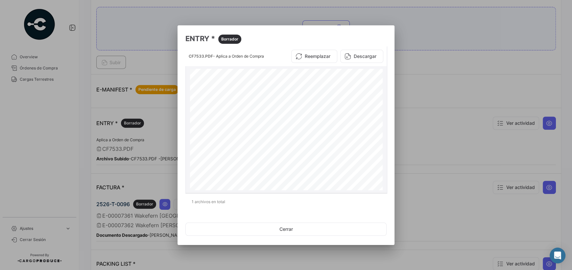
drag, startPoint x: 368, startPoint y: 91, endPoint x: 334, endPoint y: 96, distance: 34.3
click at [334, 96] on div "T/P#: 1006TP F# 0259875 E-7361 LOT#: 2526-T-0096 K76 - 1161874 - 8 TRUCK: 1006T…" at bounding box center [286, 193] width 193 height 249
click at [407, 90] on div at bounding box center [286, 135] width 572 height 270
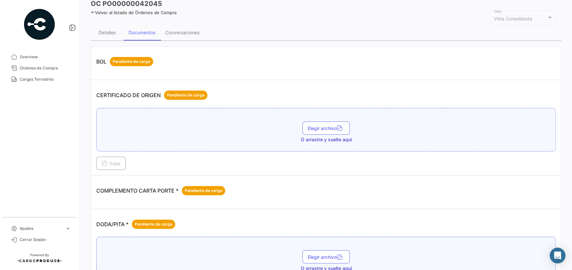
scroll to position [33, 0]
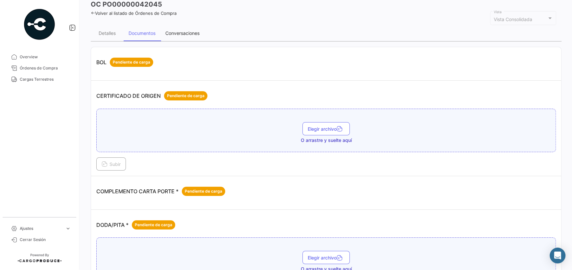
click at [167, 32] on div "Conversaciones" at bounding box center [182, 33] width 34 height 6
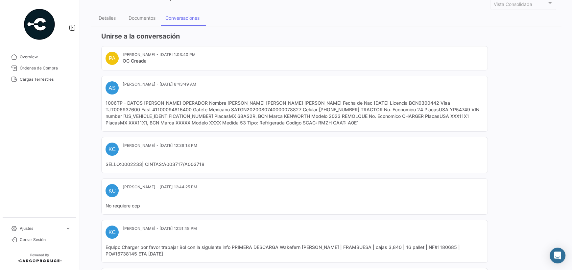
scroll to position [66, 0]
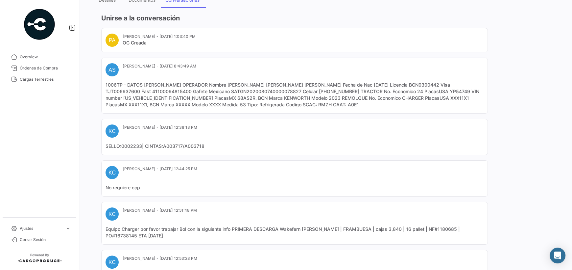
drag, startPoint x: 146, startPoint y: 187, endPoint x: 105, endPoint y: 191, distance: 41.6
click at [105, 191] on mat-card "KC [PERSON_NAME] - [DATE] 12:44:25 PM No requiere ccp" at bounding box center [294, 178] width 387 height 36
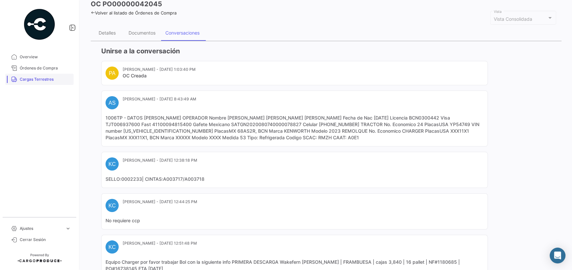
click at [29, 77] on span "Cargas Terrestres" at bounding box center [45, 79] width 51 height 6
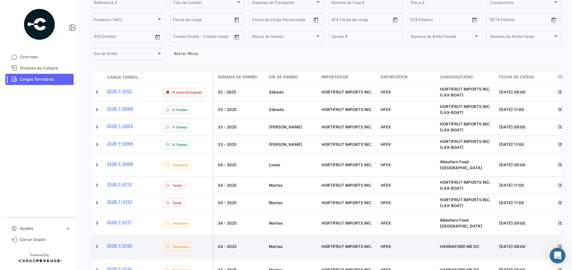
scroll to position [98, 0]
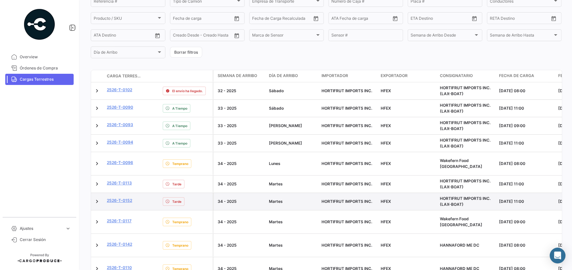
click at [121, 204] on div "2526-T-0152" at bounding box center [124, 201] width 34 height 8
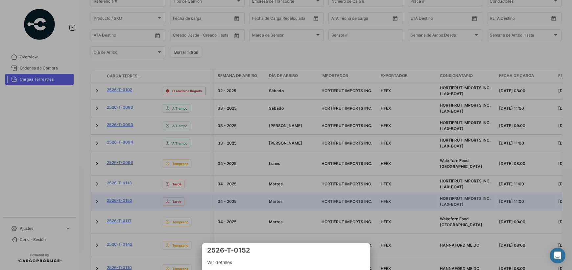
click at [120, 202] on div at bounding box center [286, 135] width 572 height 270
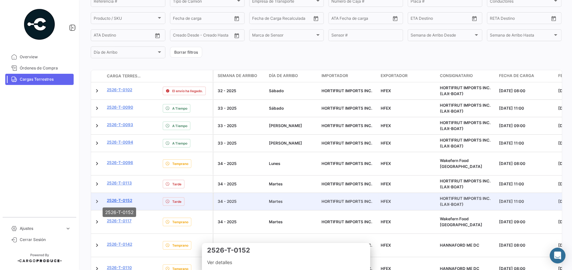
click at [126, 201] on link "2526-T-0152" at bounding box center [119, 200] width 25 height 6
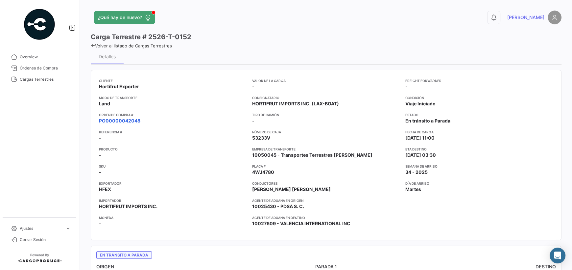
click at [134, 122] on link "PO00000042048" at bounding box center [119, 120] width 41 height 7
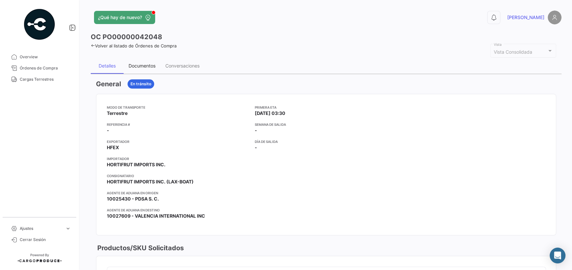
click at [140, 67] on div "Documentos" at bounding box center [142, 66] width 27 height 6
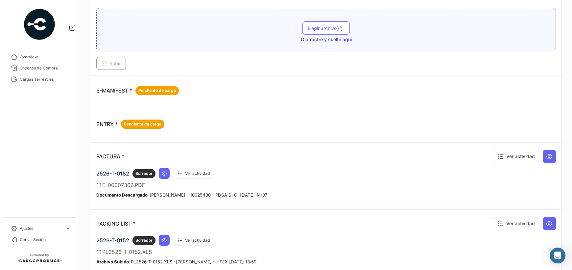
scroll to position [263, 0]
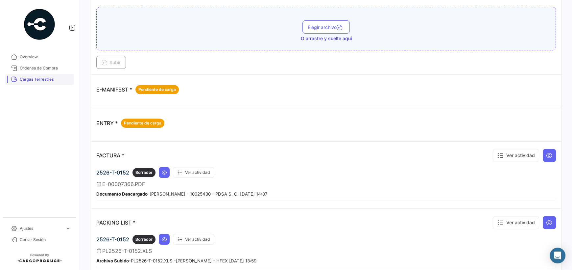
click at [46, 79] on span "Cargas Terrestres" at bounding box center [45, 79] width 51 height 6
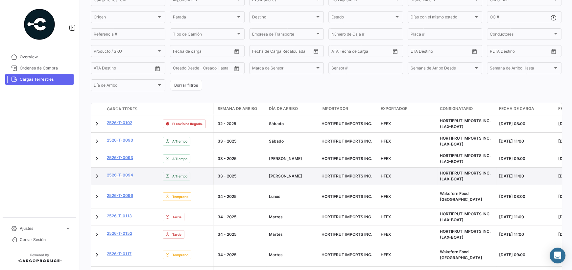
scroll to position [66, 0]
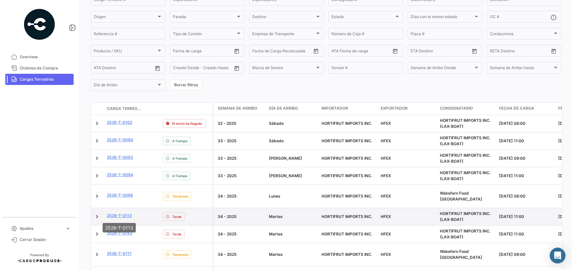
click at [125, 211] on datatable-body-cell "2526-T-0113" at bounding box center [123, 216] width 39 height 17
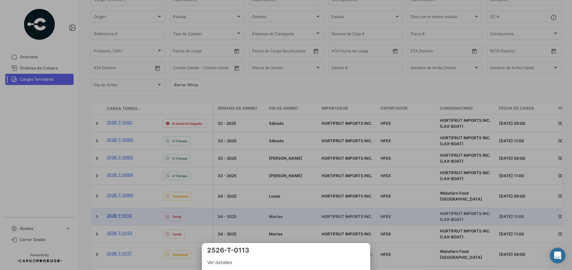
drag, startPoint x: 101, startPoint y: 210, endPoint x: 108, endPoint y: 213, distance: 6.8
click at [103, 212] on div at bounding box center [286, 135] width 572 height 270
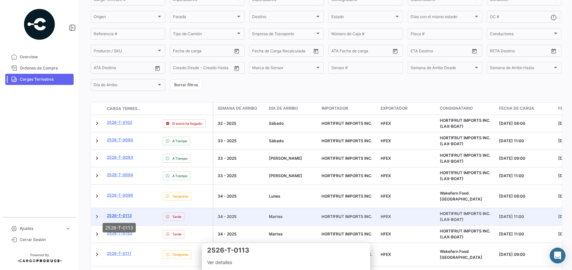
click at [110, 213] on link "2526-T-0113" at bounding box center [119, 215] width 25 height 6
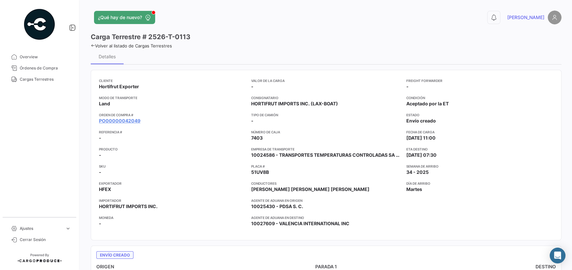
click at [114, 114] on app-card-info-title "Orden de Compra #" at bounding box center [172, 114] width 147 height 5
click at [119, 120] on link "PO00000042049" at bounding box center [119, 120] width 41 height 7
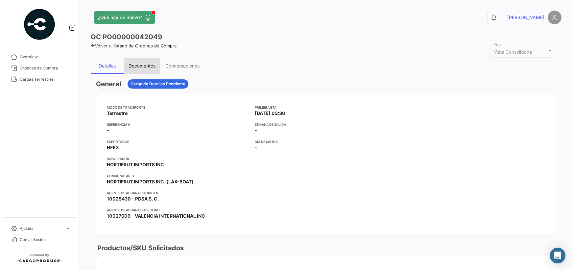
click at [135, 61] on div "Documentos" at bounding box center [142, 66] width 37 height 16
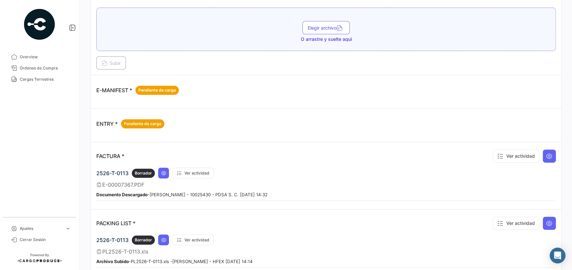
scroll to position [263, 0]
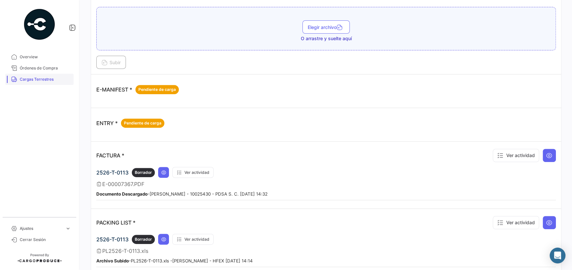
click at [49, 77] on span "Cargas Terrestres" at bounding box center [45, 79] width 51 height 6
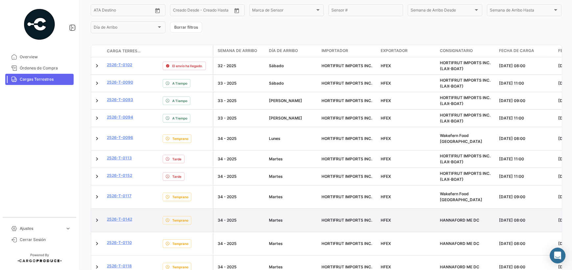
scroll to position [132, 0]
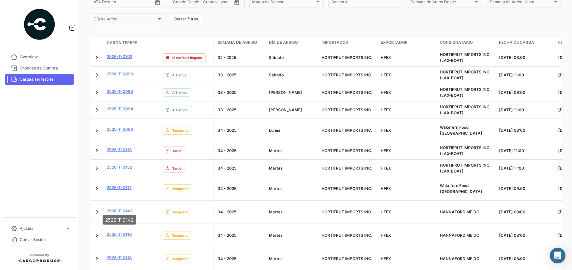
click at [131, 210] on mat-tooltip-component "2526-T-0142" at bounding box center [119, 219] width 43 height 19
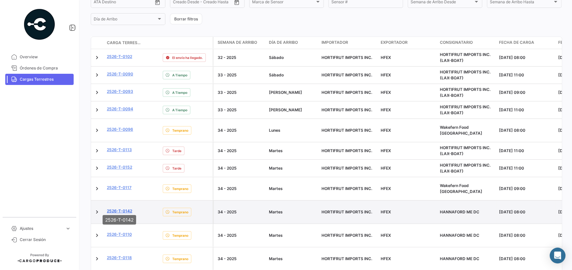
click at [129, 208] on link "2526-T-0142" at bounding box center [119, 211] width 25 height 6
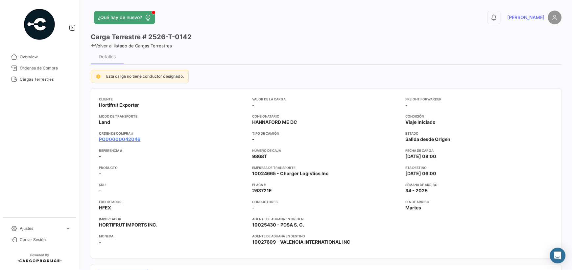
click at [109, 134] on app-card-info-title "Orden de Compra #" at bounding box center [173, 133] width 148 height 5
click at [109, 137] on link "PO00000042046" at bounding box center [119, 139] width 41 height 7
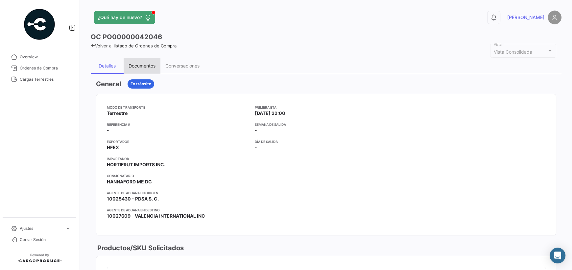
click at [142, 63] on div "Documentos" at bounding box center [142, 66] width 27 height 6
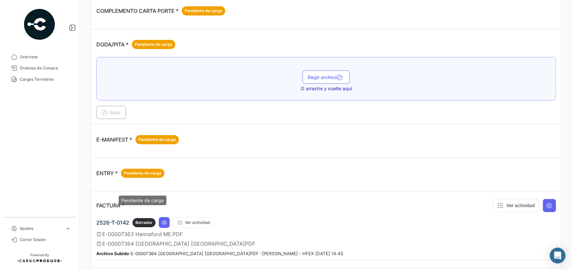
scroll to position [230, 0]
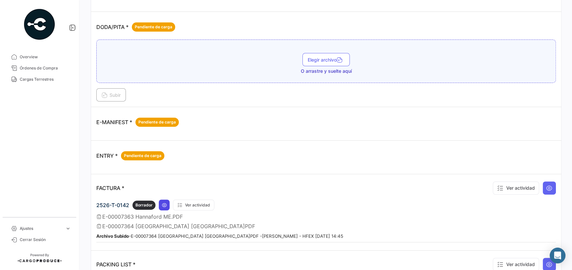
click at [162, 202] on icon at bounding box center [164, 204] width 5 height 5
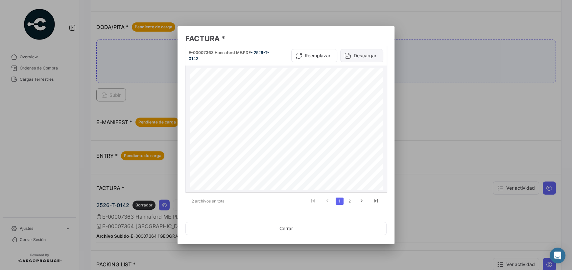
click at [358, 52] on button "Descargar" at bounding box center [361, 55] width 43 height 13
click at [347, 199] on link "2" at bounding box center [350, 200] width 8 height 7
click at [361, 55] on button "Descargar" at bounding box center [361, 55] width 43 height 13
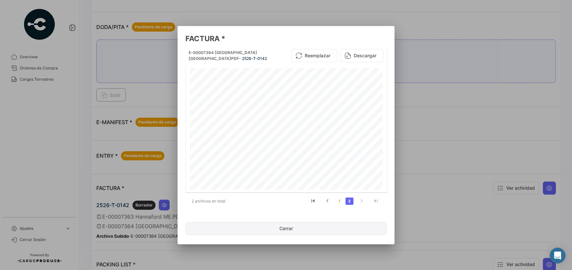
click at [321, 222] on button "Cerrar" at bounding box center [285, 228] width 201 height 13
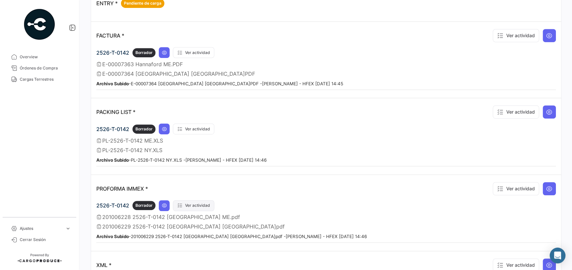
scroll to position [395, 0]
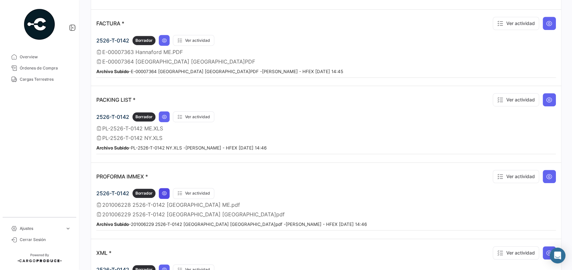
click at [162, 190] on icon at bounding box center [164, 192] width 5 height 5
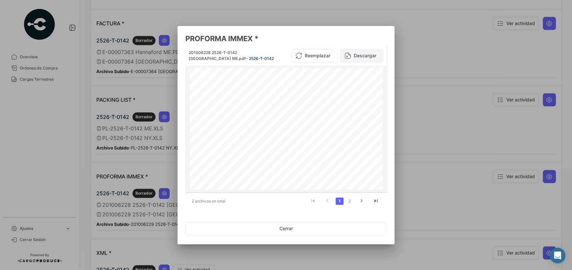
click at [363, 58] on button "Descargar" at bounding box center [361, 55] width 43 height 13
click at [350, 200] on link "2" at bounding box center [350, 200] width 8 height 7
click at [354, 52] on button "Descargar" at bounding box center [361, 57] width 43 height 13
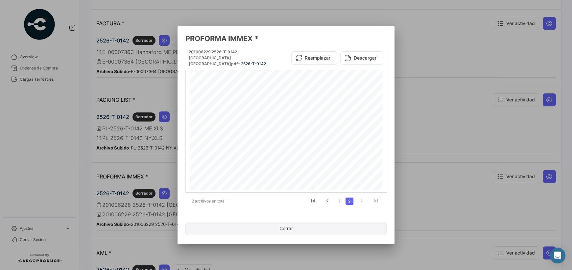
click at [282, 230] on button "Cerrar" at bounding box center [285, 228] width 201 height 13
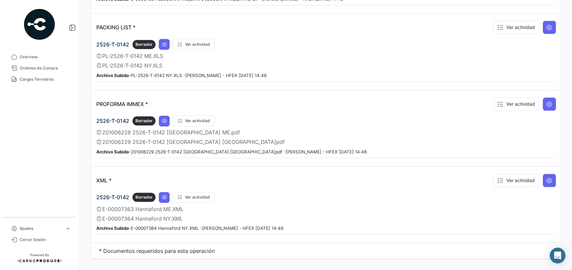
scroll to position [471, 0]
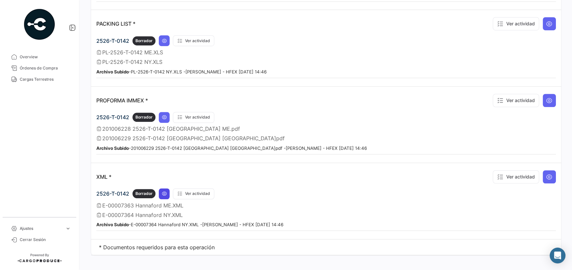
click at [162, 191] on icon at bounding box center [164, 193] width 5 height 5
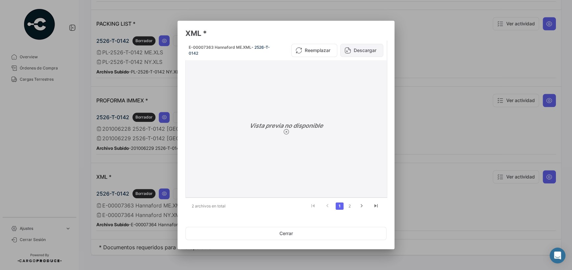
click at [353, 52] on button "Descargar" at bounding box center [361, 50] width 43 height 13
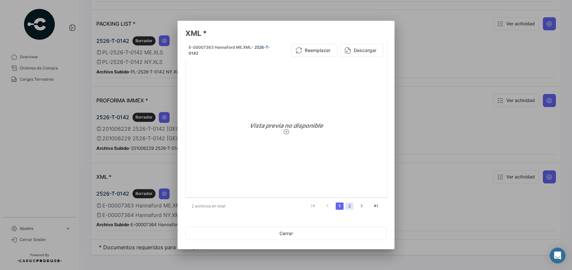
click at [347, 204] on link "2" at bounding box center [350, 205] width 8 height 7
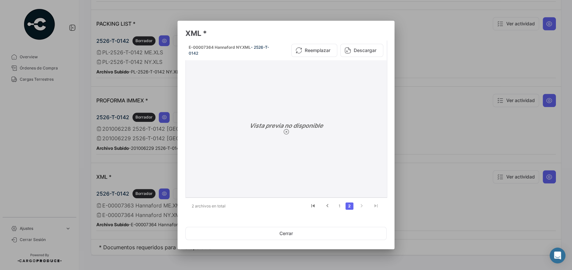
drag, startPoint x: 356, startPoint y: 47, endPoint x: 353, endPoint y: 51, distance: 4.9
click at [356, 47] on button "Descargar" at bounding box center [361, 50] width 43 height 13
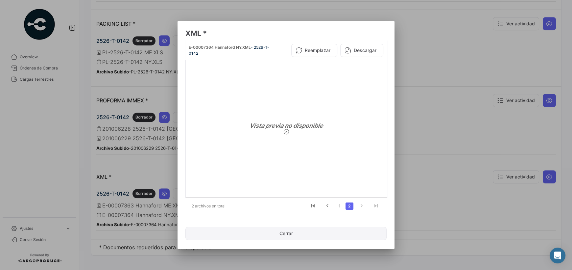
click at [330, 231] on button "Cerrar" at bounding box center [285, 233] width 201 height 13
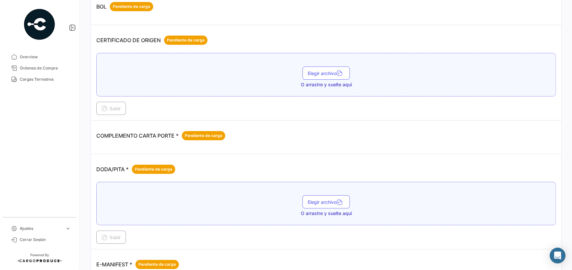
scroll to position [0, 0]
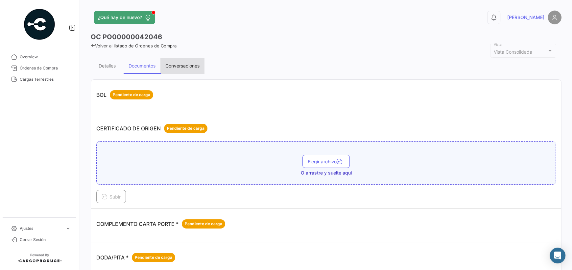
click at [182, 71] on div "Conversaciones" at bounding box center [182, 66] width 44 height 16
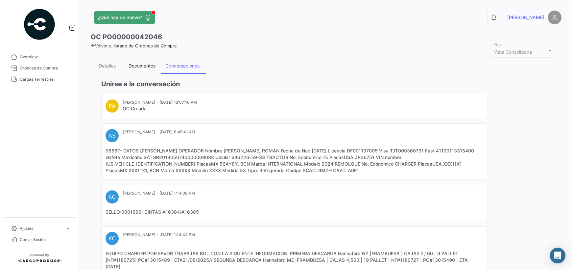
click at [145, 67] on div "Documentos" at bounding box center [142, 66] width 27 height 6
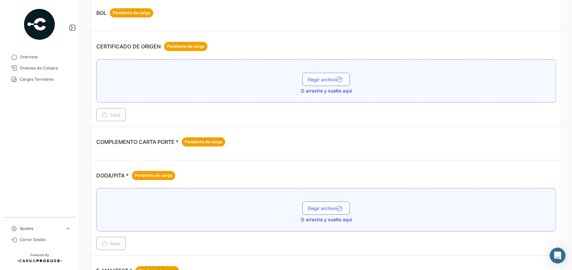
scroll to position [98, 0]
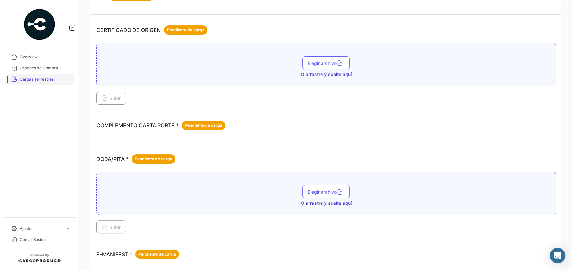
click at [42, 79] on span "Cargas Terrestres" at bounding box center [45, 79] width 51 height 6
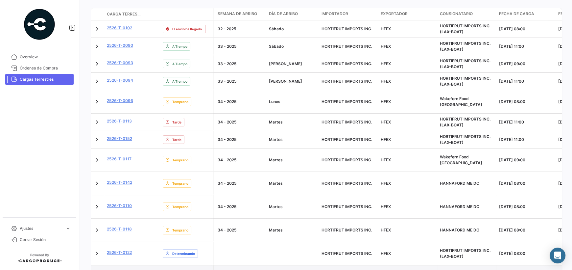
scroll to position [197, 0]
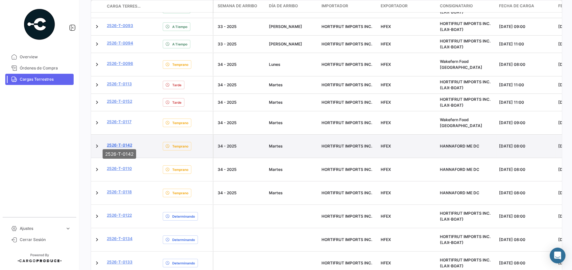
click at [129, 142] on link "2526-T-0142" at bounding box center [119, 145] width 25 height 6
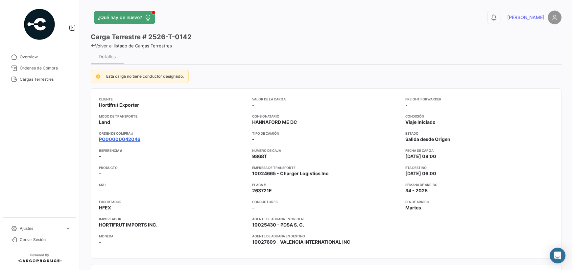
click at [133, 140] on link "PO00000042046" at bounding box center [119, 139] width 41 height 7
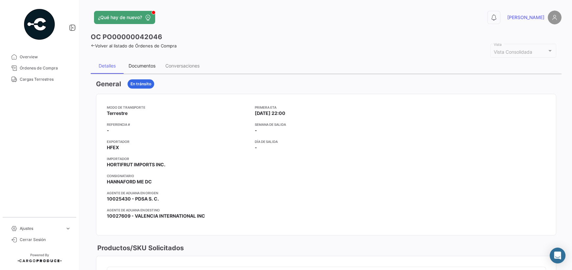
click at [134, 67] on div "Documentos" at bounding box center [142, 66] width 27 height 6
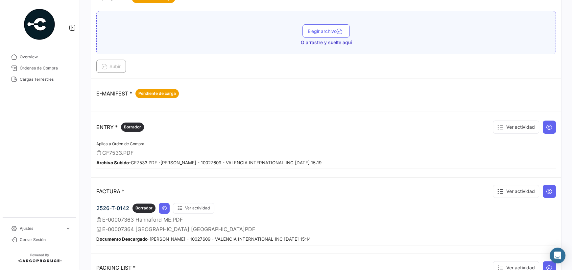
scroll to position [263, 0]
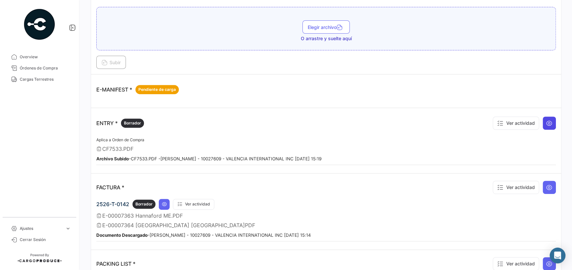
click at [549, 123] on button at bounding box center [549, 122] width 13 height 13
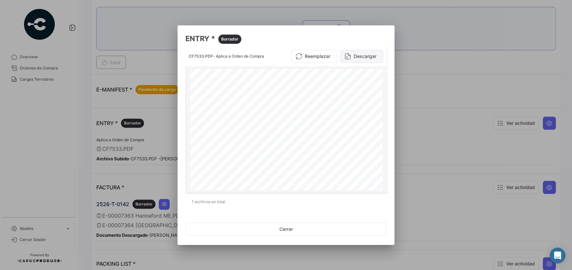
click at [354, 55] on button "Descargar" at bounding box center [361, 56] width 43 height 13
drag, startPoint x: 369, startPoint y: 89, endPoint x: 341, endPoint y: 89, distance: 28.3
click at [337, 88] on div "T/P#: 9868T F# 0259878 E-7363/64 LOT#: 2526-T-0142 K76 - 1161877 - 1 TRUCK: 986…" at bounding box center [286, 193] width 193 height 249
click at [307, 234] on button "Cerrar" at bounding box center [285, 228] width 201 height 13
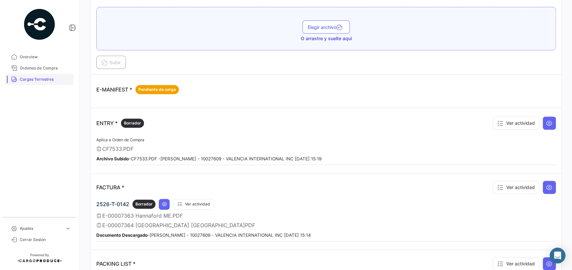
drag, startPoint x: 50, startPoint y: 78, endPoint x: 54, endPoint y: 81, distance: 4.7
click at [50, 78] on span "Cargas Terrestres" at bounding box center [45, 79] width 51 height 6
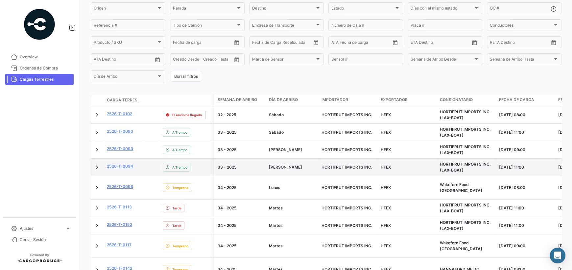
scroll to position [98, 0]
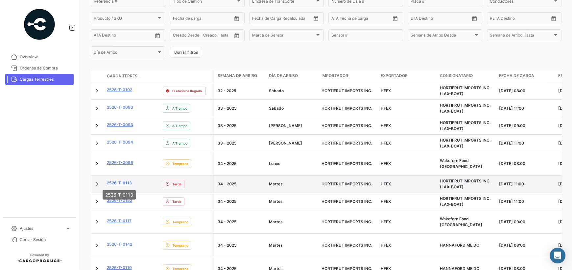
click at [126, 182] on link "2526-T-0113" at bounding box center [119, 183] width 25 height 6
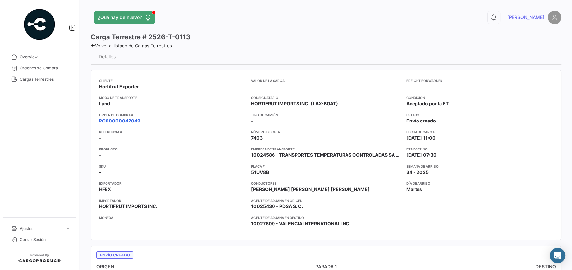
click at [121, 126] on mat-tooltip-component "PO00000042049" at bounding box center [119, 133] width 53 height 19
click at [123, 121] on link "PO00000042049" at bounding box center [119, 120] width 41 height 7
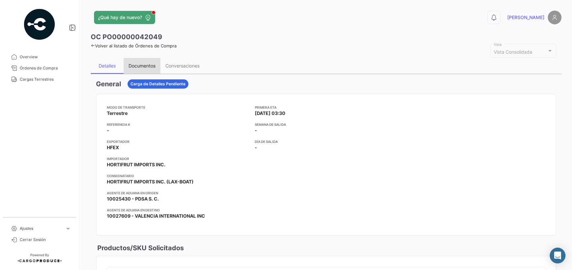
click at [139, 63] on div "Documentos" at bounding box center [142, 66] width 27 height 6
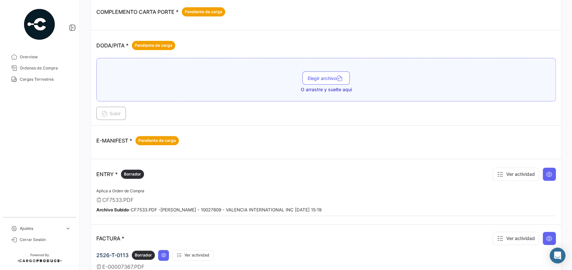
scroll to position [245, 0]
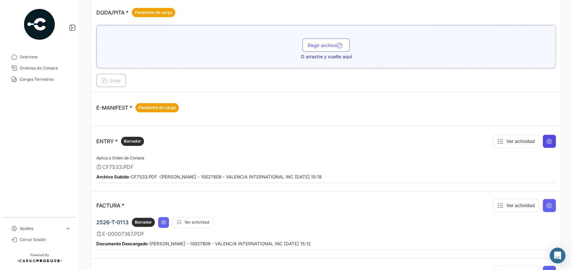
click at [548, 138] on icon at bounding box center [549, 141] width 7 height 7
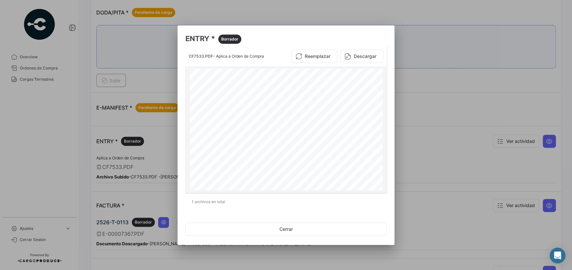
drag, startPoint x: 371, startPoint y: 91, endPoint x: 338, endPoint y: 91, distance: 33.2
click at [338, 91] on div "T/P#: 7403 F# 0259877 E-7367 LOT#: 2526-T-0113 K76 - 1161876 - 3 TRUCK: 7403 TR…" at bounding box center [286, 193] width 193 height 249
click at [306, 231] on button "Cerrar" at bounding box center [285, 228] width 201 height 13
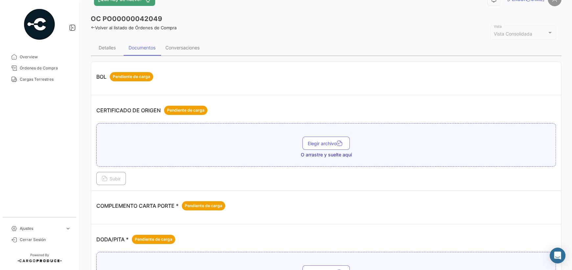
scroll to position [0, 0]
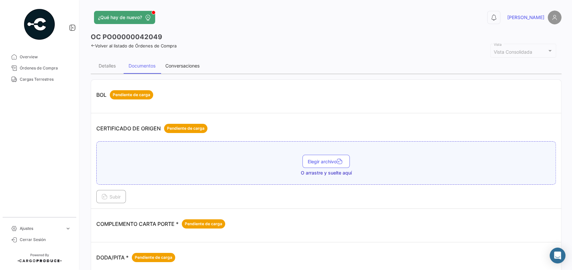
click at [189, 64] on div "Conversaciones" at bounding box center [182, 66] width 34 height 6
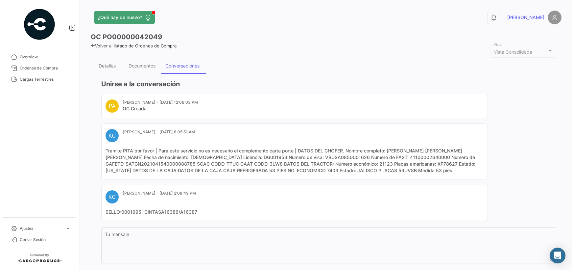
drag, startPoint x: 465, startPoint y: 149, endPoint x: 390, endPoint y: 147, distance: 75.0
click at [390, 147] on mat-card-content "Tramite PITA por favor | Para este servicio no es necesario el complemento cart…" at bounding box center [295, 160] width 378 height 26
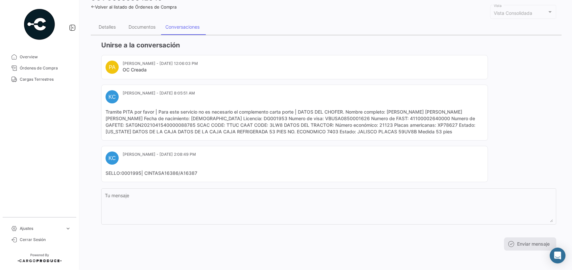
scroll to position [40, 0]
click at [336, 130] on mat-card-content "Tramite PITA por favor | Para este servicio no es necesario el complemento cart…" at bounding box center [295, 121] width 378 height 26
drag, startPoint x: 338, startPoint y: 130, endPoint x: 328, endPoint y: 131, distance: 9.9
click at [328, 131] on mat-card-content "Tramite PITA por favor | Para este servicio no es necesario el complemento cart…" at bounding box center [295, 121] width 378 height 26
click at [145, 28] on div "Documentos" at bounding box center [142, 26] width 27 height 6
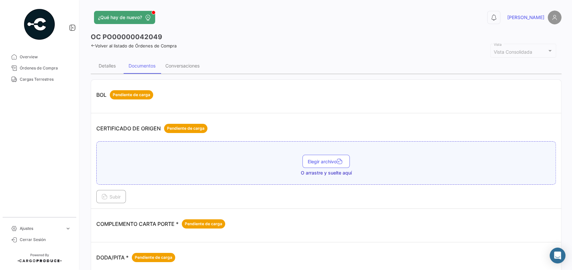
scroll to position [33, 0]
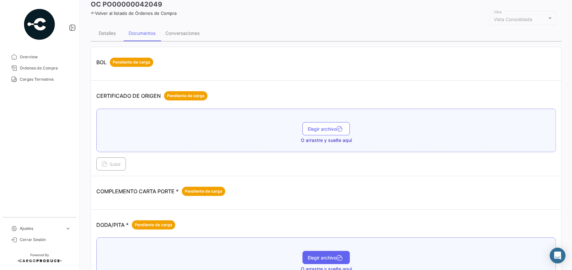
click at [316, 255] on span "Elegir archivo" at bounding box center [326, 258] width 37 height 6
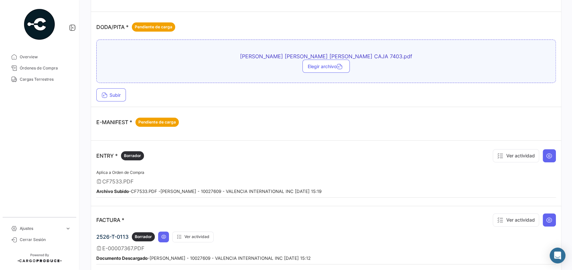
scroll to position [132, 0]
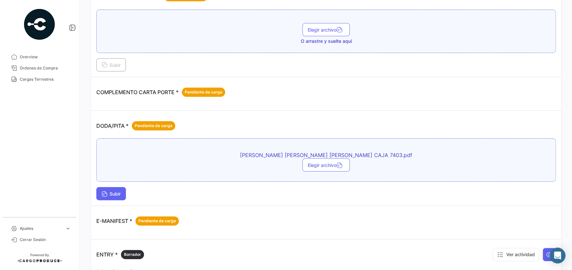
click at [112, 191] on span "Subir" at bounding box center [111, 194] width 19 height 6
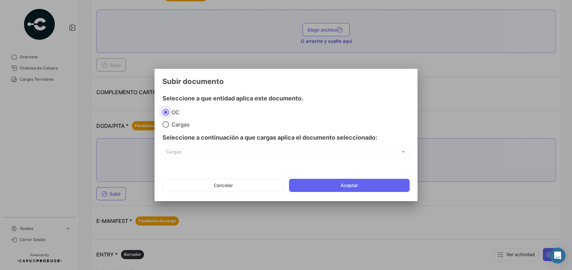
click at [176, 126] on span "Cargas" at bounding box center [179, 124] width 20 height 7
click at [169, 126] on input "Cargas" at bounding box center [165, 124] width 7 height 7
radio input "true"
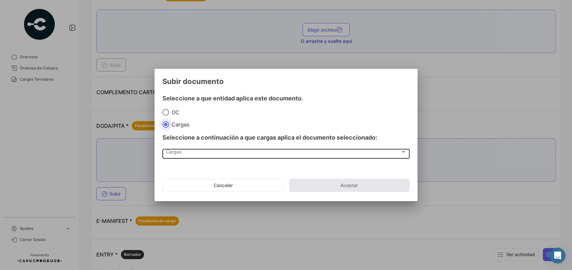
click at [181, 153] on span "Cargas" at bounding box center [283, 153] width 234 height 6
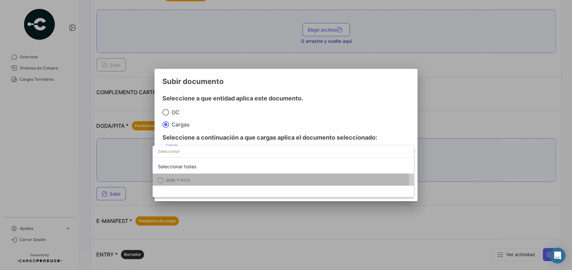
click at [161, 181] on mat-pseudo-checkbox at bounding box center [160, 180] width 5 height 5
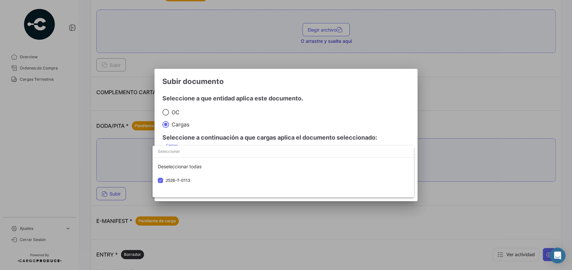
click at [398, 120] on div at bounding box center [286, 135] width 572 height 270
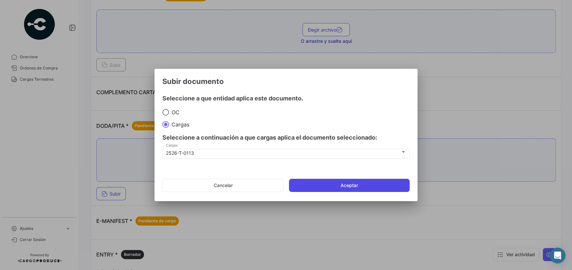
click at [373, 187] on button "Aceptar" at bounding box center [349, 185] width 121 height 13
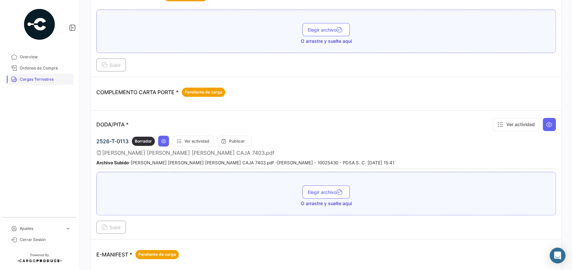
click at [40, 80] on span "Cargas Terrestres" at bounding box center [45, 79] width 51 height 6
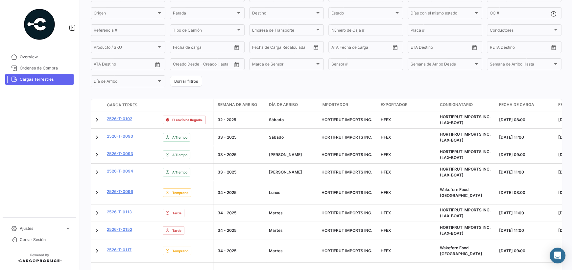
scroll to position [132, 0]
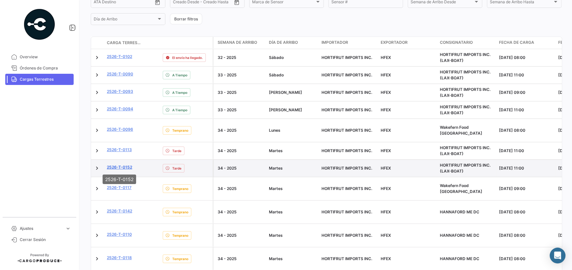
click at [126, 168] on link "2526-T-0152" at bounding box center [119, 167] width 25 height 6
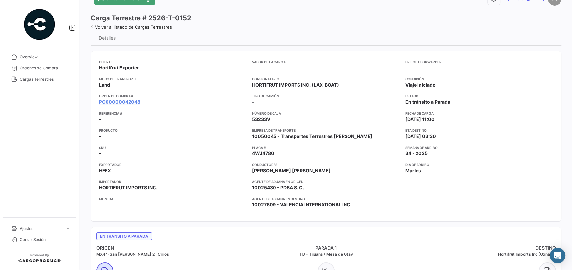
scroll to position [33, 0]
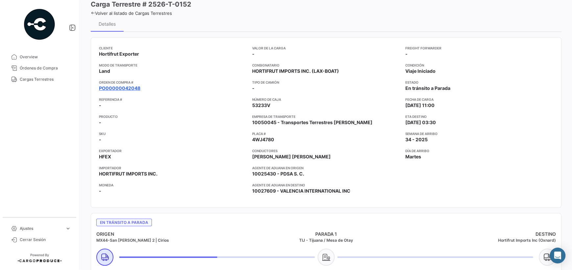
click at [116, 88] on link "PO00000042048" at bounding box center [119, 88] width 41 height 7
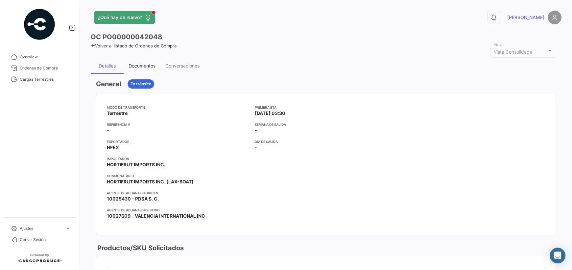
click at [146, 66] on div "Documentos" at bounding box center [142, 66] width 27 height 6
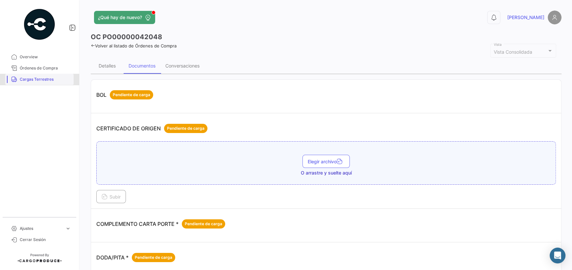
click at [44, 81] on span "Cargas Terrestres" at bounding box center [45, 79] width 51 height 6
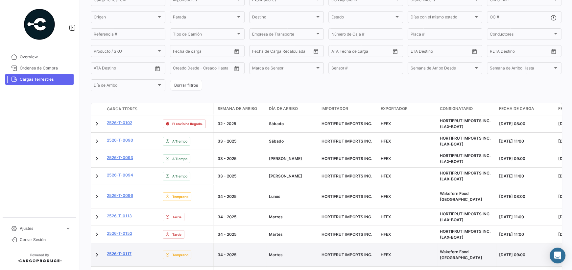
scroll to position [66, 0]
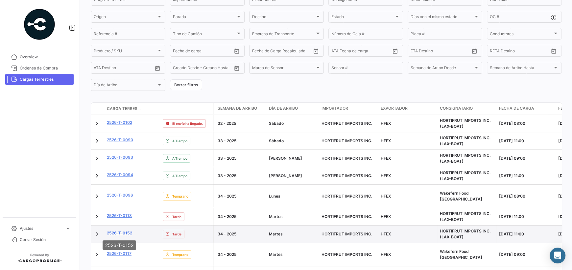
click at [128, 230] on link "2526-T-0152" at bounding box center [119, 233] width 25 height 6
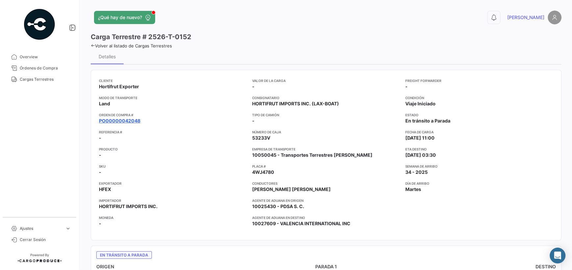
click at [126, 120] on link "PO00000042048" at bounding box center [119, 120] width 41 height 7
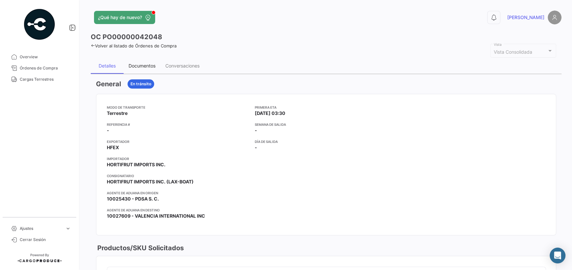
click at [149, 62] on div "Documentos" at bounding box center [142, 66] width 37 height 16
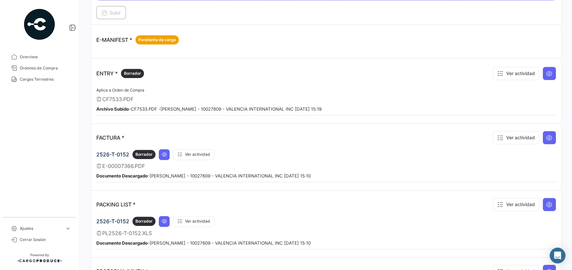
scroll to position [328, 0]
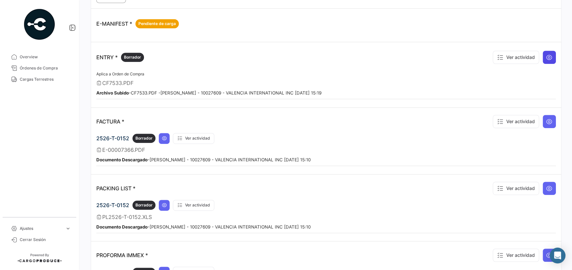
click at [550, 58] on button at bounding box center [549, 57] width 13 height 13
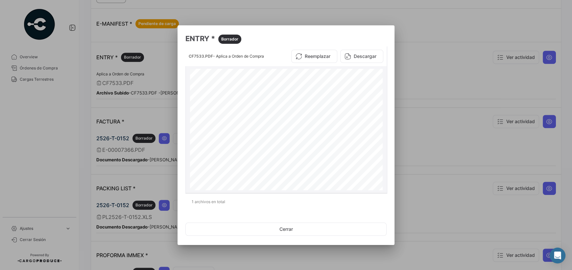
drag, startPoint x: 369, startPoint y: 88, endPoint x: 338, endPoint y: 88, distance: 30.9
click at [338, 88] on div "T/P#: 53233V F# 0259876 E-7366 LOT#: 2526-T-0152 K76 - 1161875 - 5 TRUCK: 53233…" at bounding box center [286, 193] width 193 height 249
click at [299, 230] on button "Cerrar" at bounding box center [285, 228] width 201 height 13
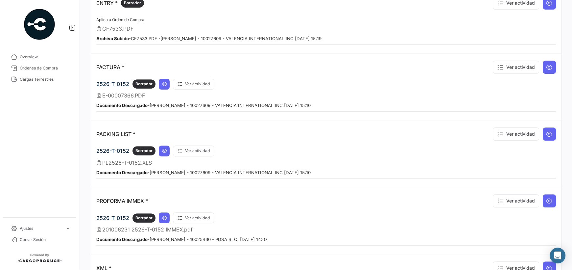
scroll to position [465, 0]
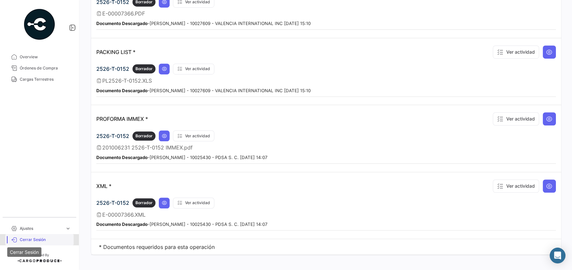
click at [16, 239] on icon at bounding box center [14, 239] width 6 height 6
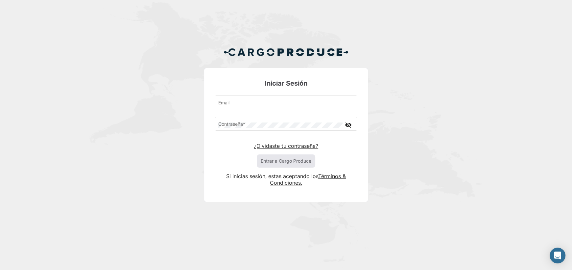
type input "[PERSON_NAME][EMAIL_ADDRESS][PERSON_NAME][DOMAIN_NAME]"
